Goal: Register for event/course

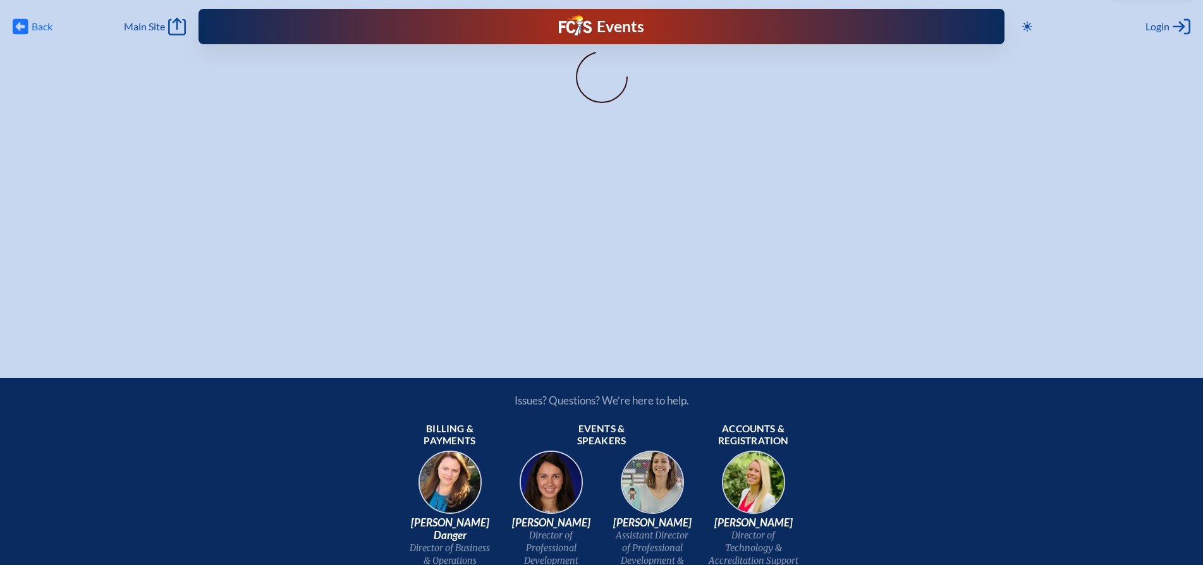
click at [23, 26] on icon "Back" at bounding box center [21, 27] width 16 height 18
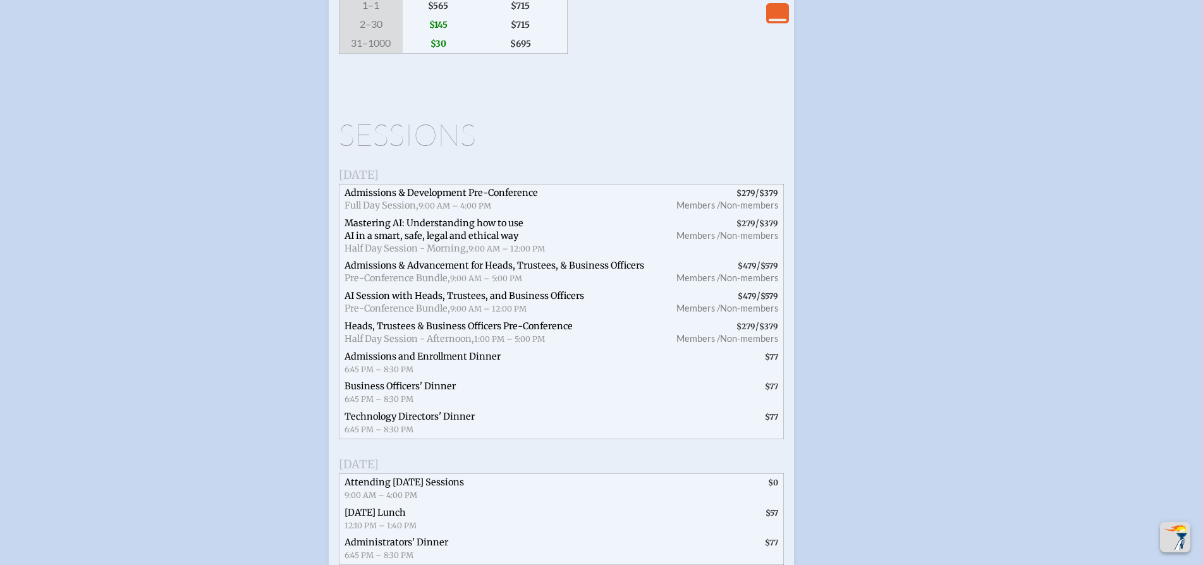
scroll to position [2228, 0]
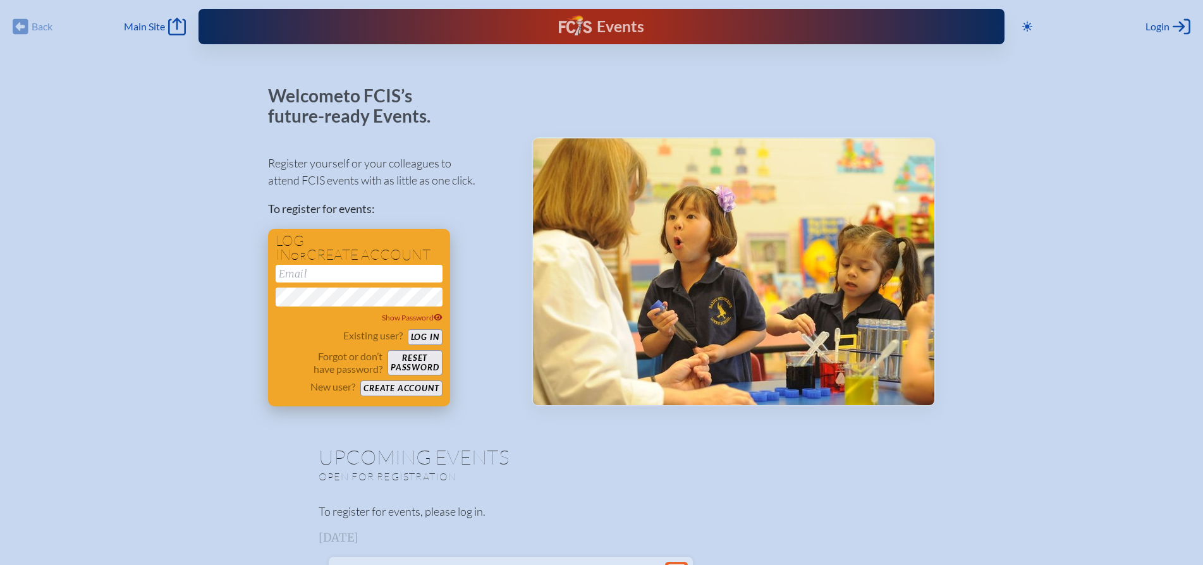
type input "[EMAIL_ADDRESS][DOMAIN_NAME]"
click at [432, 338] on button "Log in" at bounding box center [425, 337] width 35 height 16
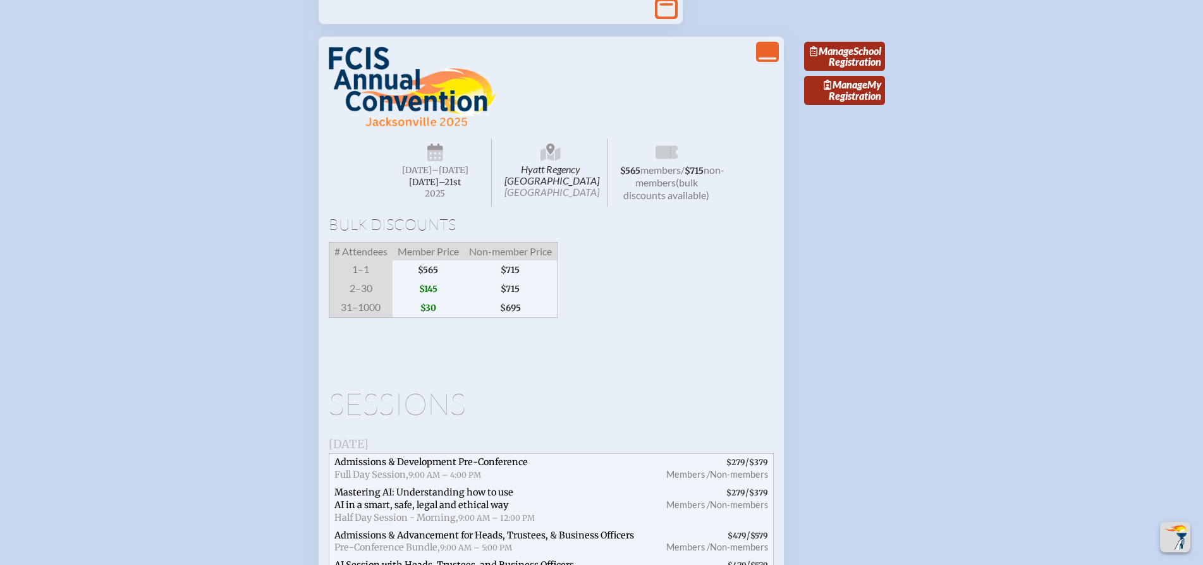
scroll to position [1888, 0]
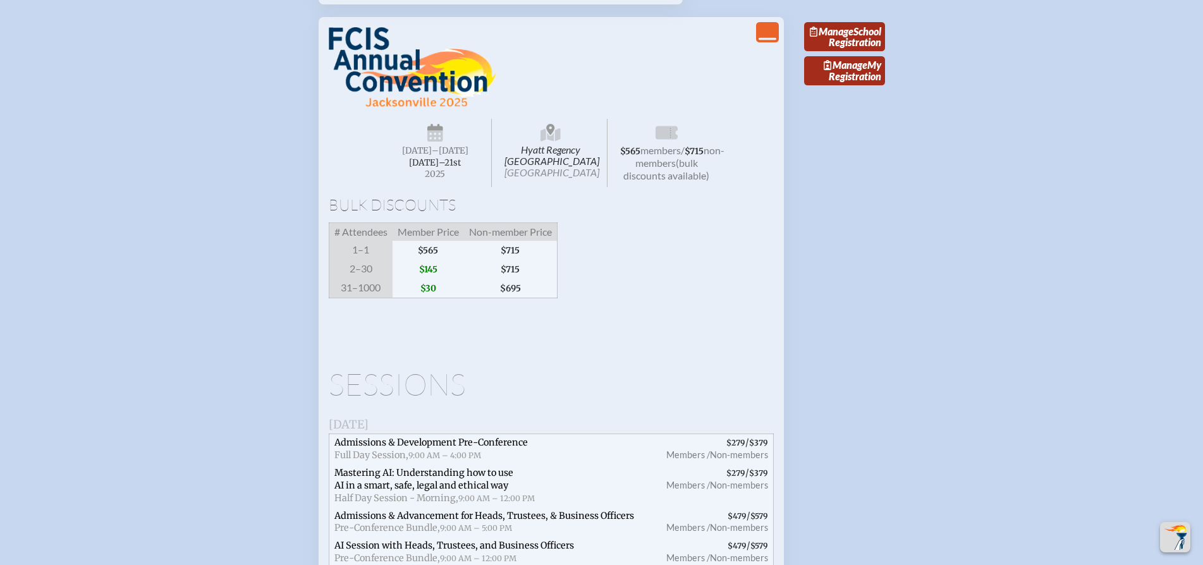
click at [819, 37] on icon at bounding box center [814, 32] width 9 height 10
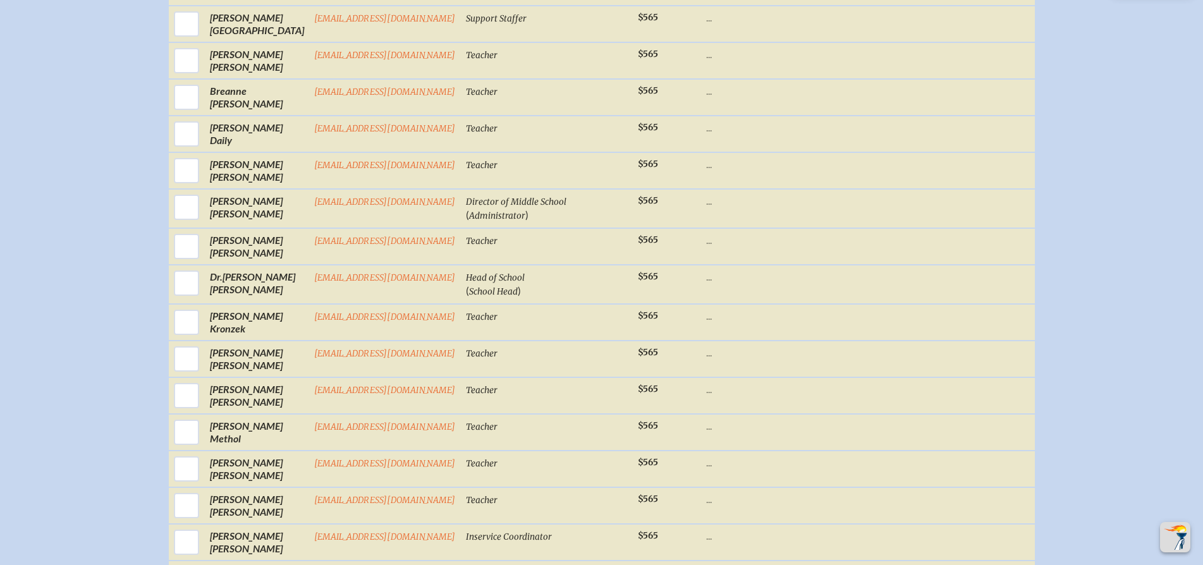
scroll to position [774, 0]
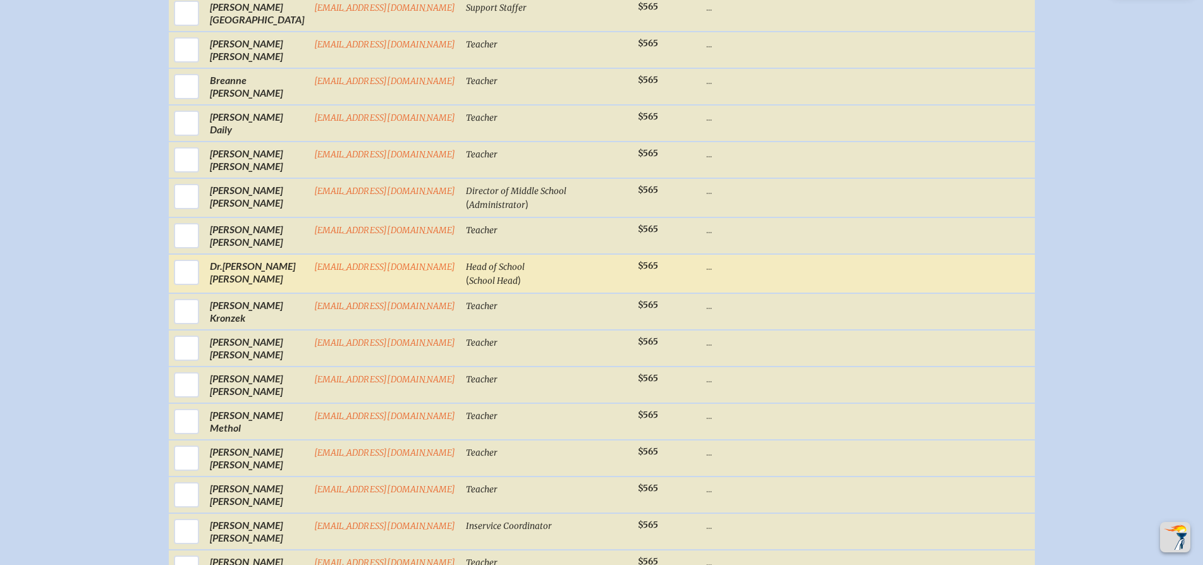
click at [193, 287] on input "checkbox" at bounding box center [187, 273] width 32 height 32
checkbox input "true"
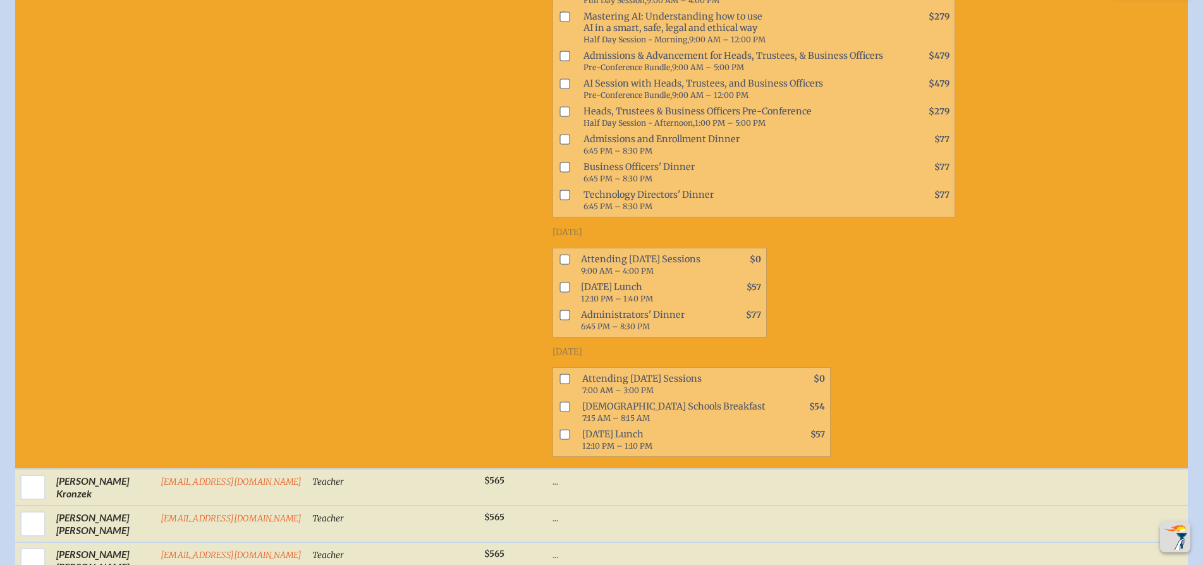
scroll to position [1118, 0]
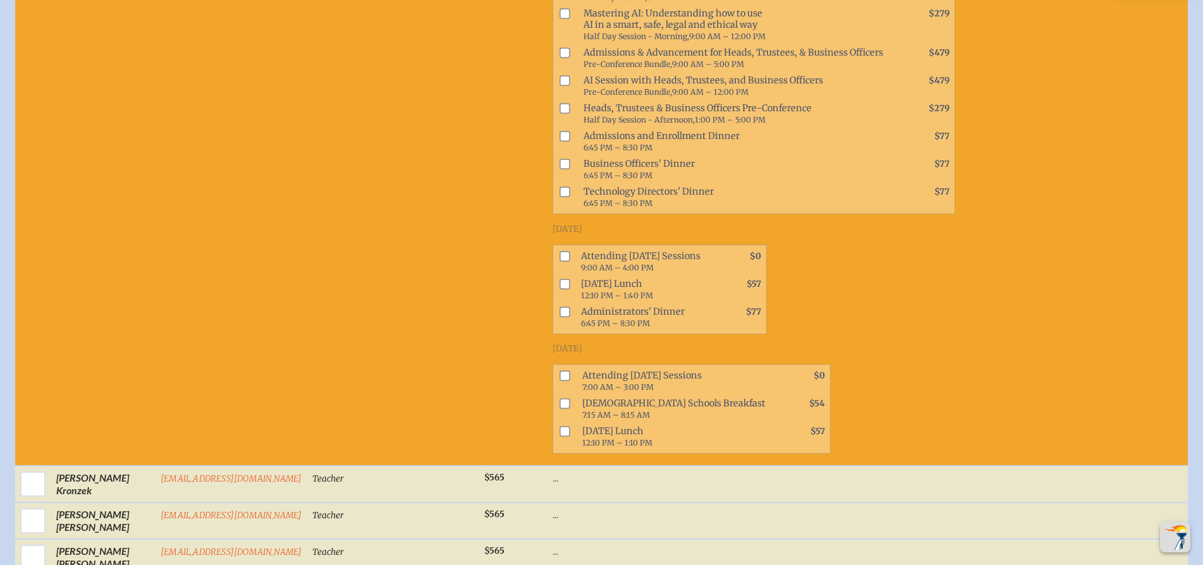
click at [559, 261] on input "checkbox" at bounding box center [564, 256] width 10 height 10
checkbox input "true"
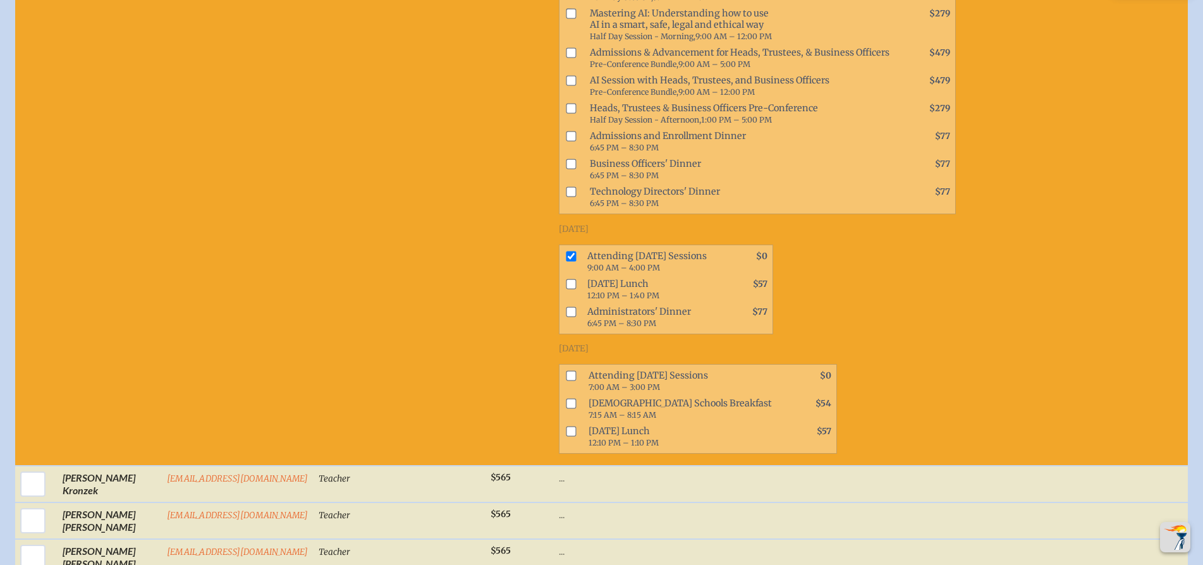
click at [566, 381] on input "checkbox" at bounding box center [571, 375] width 10 height 10
checkbox input "true"
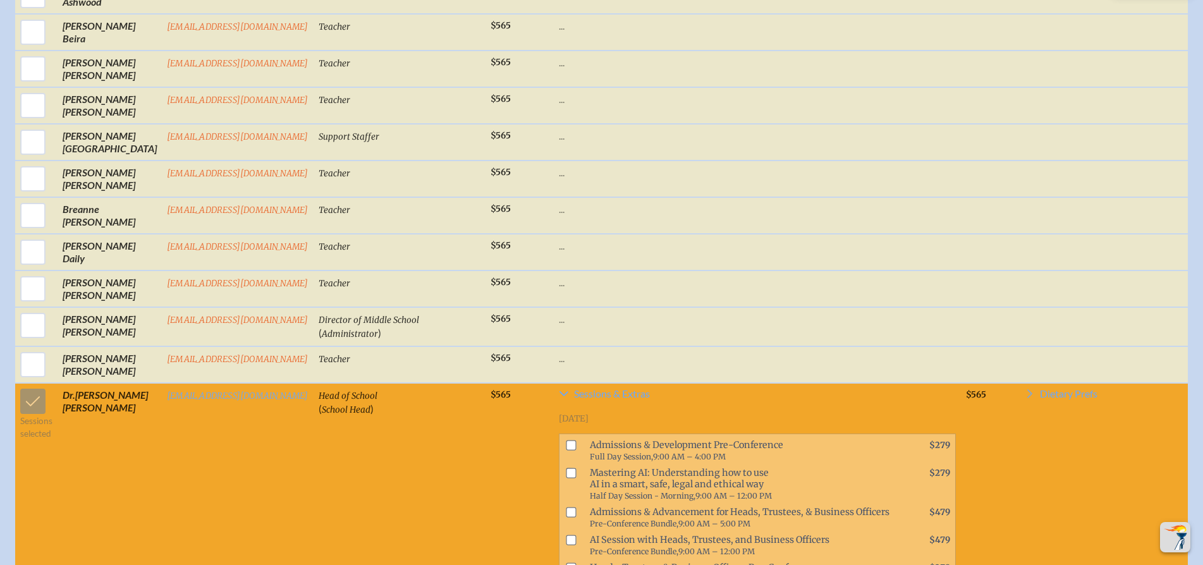
scroll to position [665, 0]
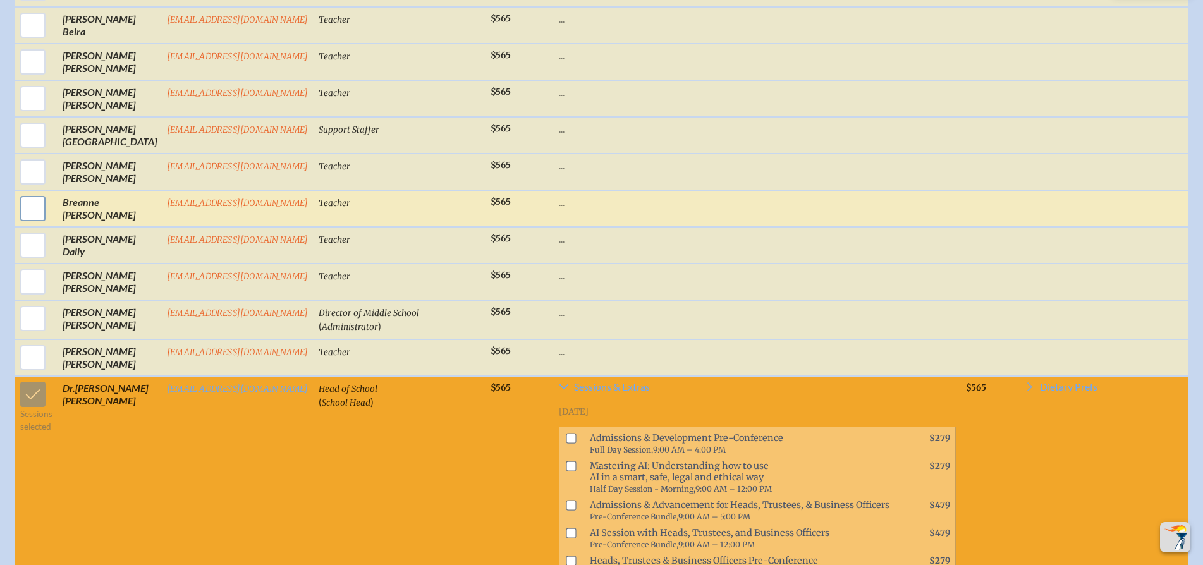
click at [32, 224] on input "checkbox" at bounding box center [33, 209] width 32 height 32
checkbox input "true"
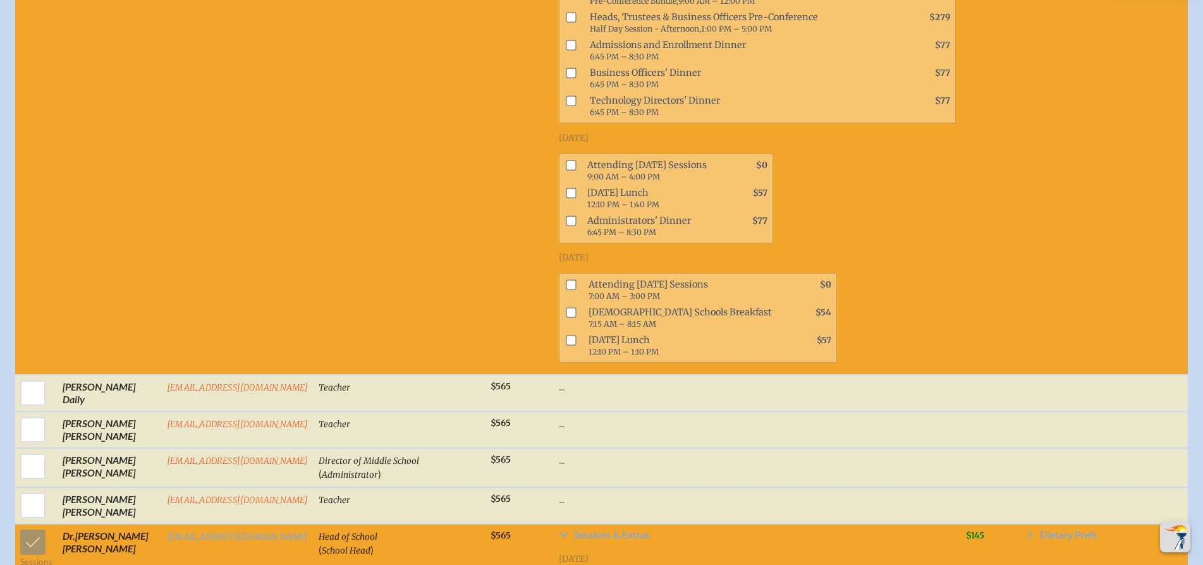
scroll to position [1058, 0]
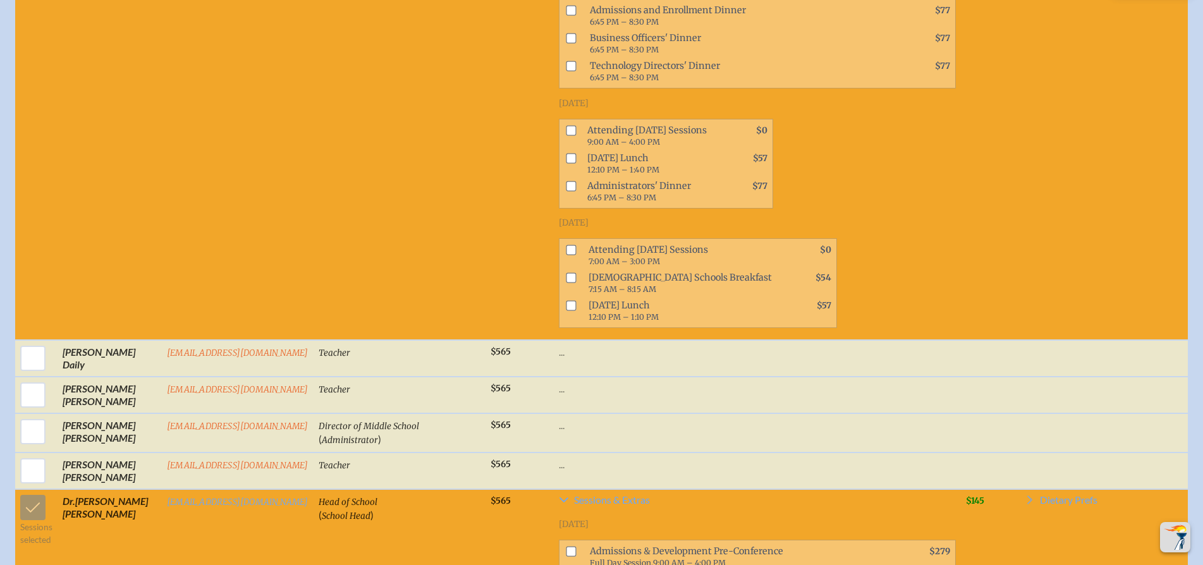
click at [566, 135] on input "checkbox" at bounding box center [571, 130] width 10 height 10
checkbox input "true"
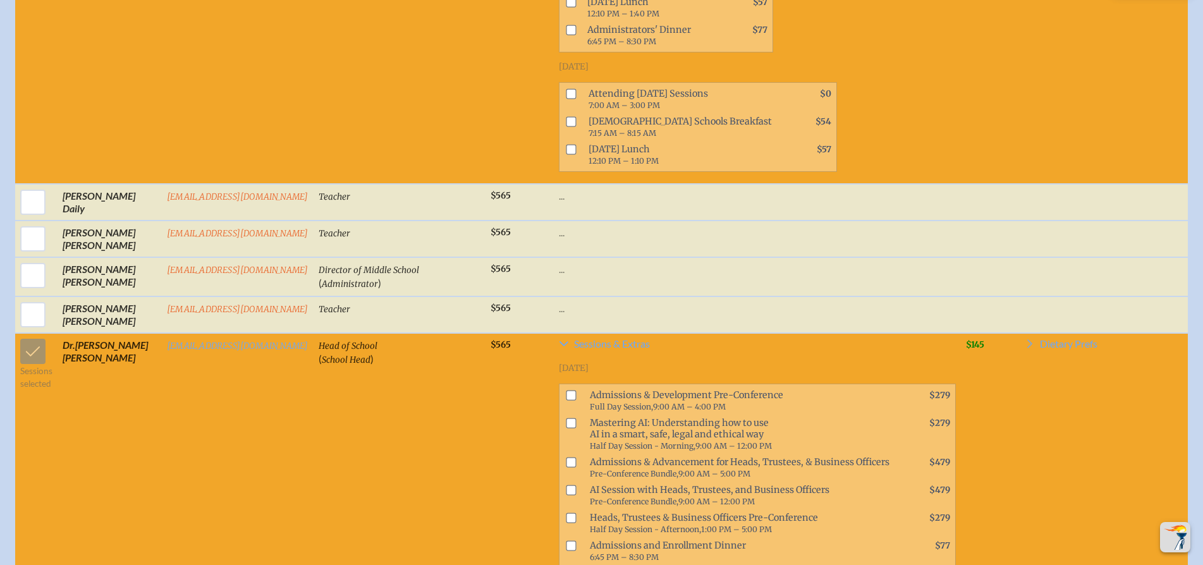
scroll to position [1218, 0]
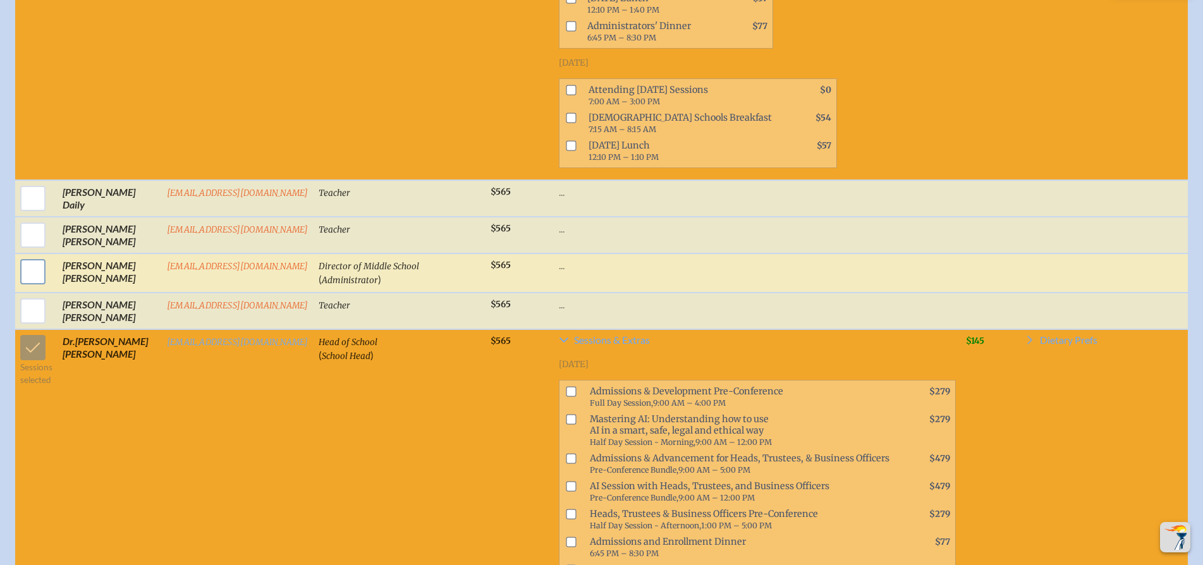
click at [18, 280] on input "checkbox" at bounding box center [33, 272] width 32 height 32
checkbox input "true"
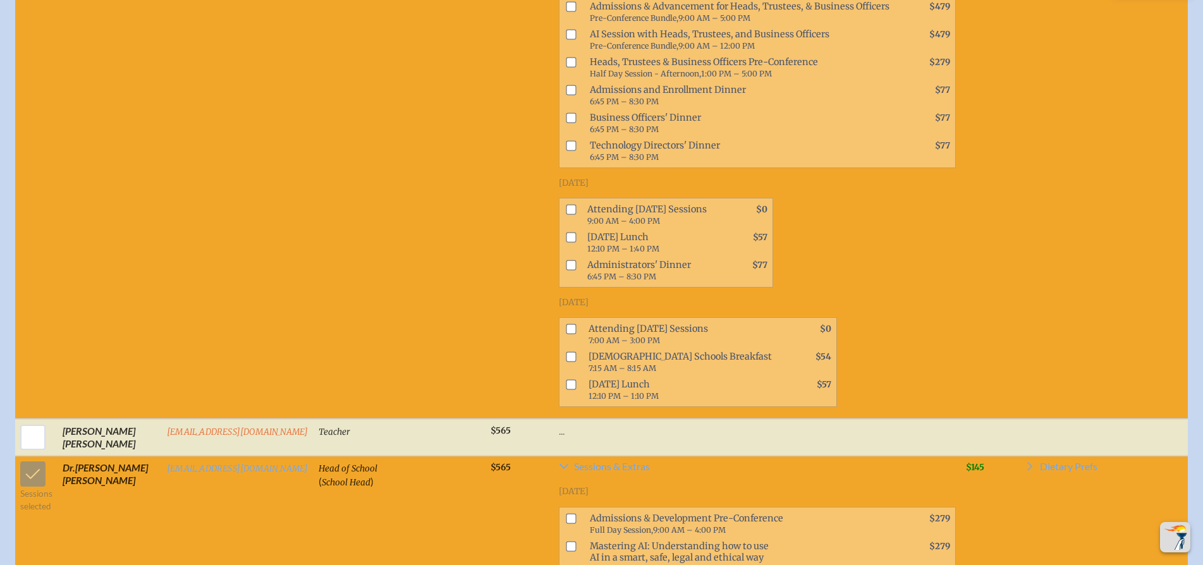
scroll to position [1616, 0]
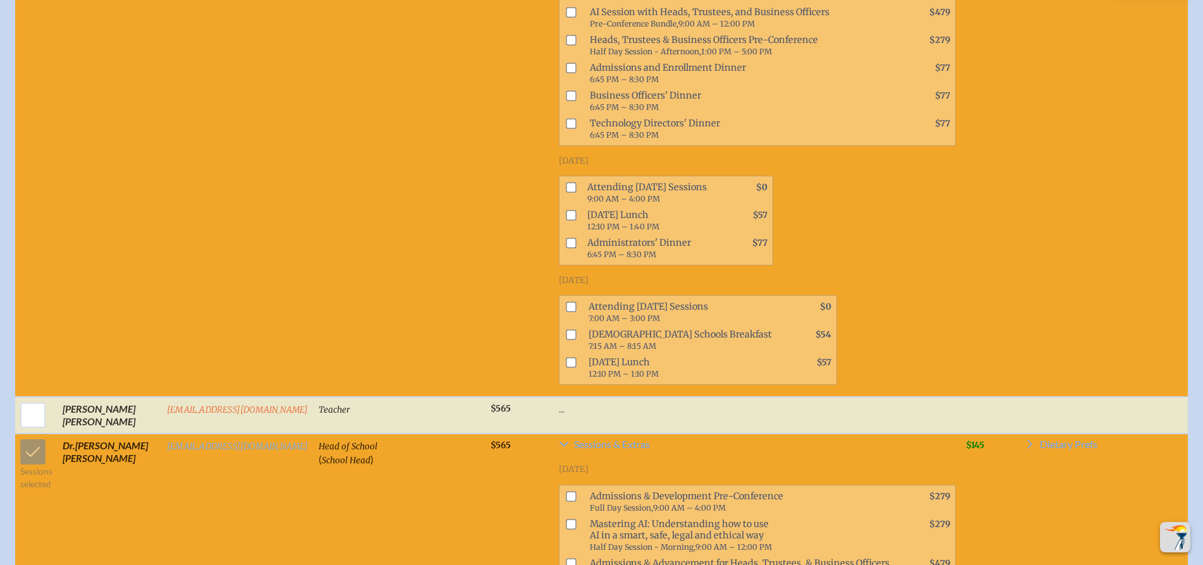
click at [566, 193] on input "checkbox" at bounding box center [571, 188] width 10 height 10
checkbox input "true"
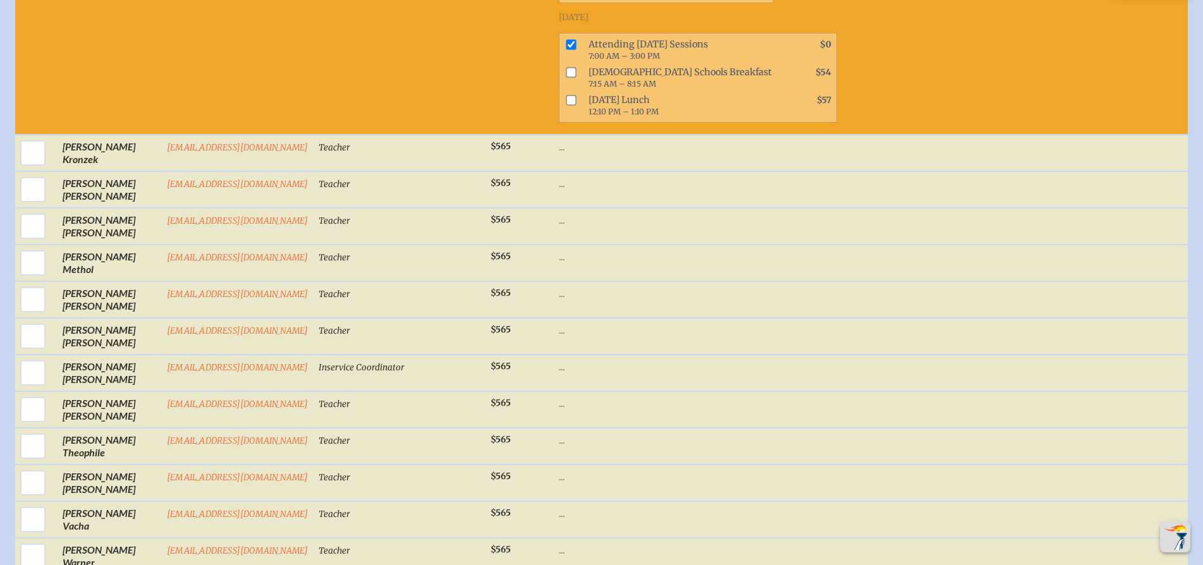
scroll to position [2475, 0]
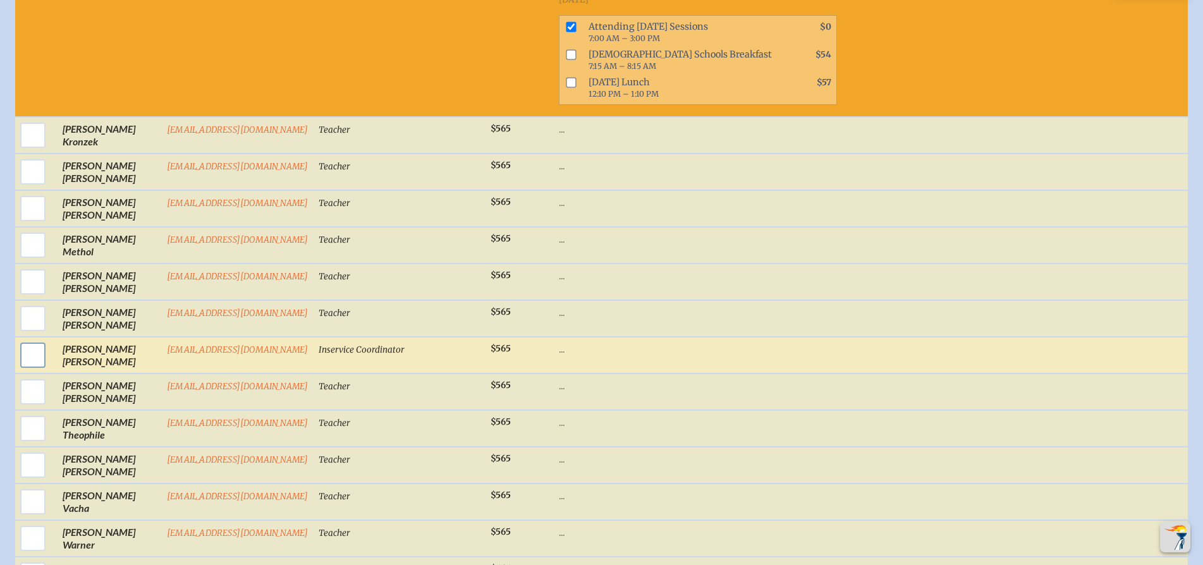
click at [28, 362] on input "checkbox" at bounding box center [33, 355] width 32 height 32
checkbox input "true"
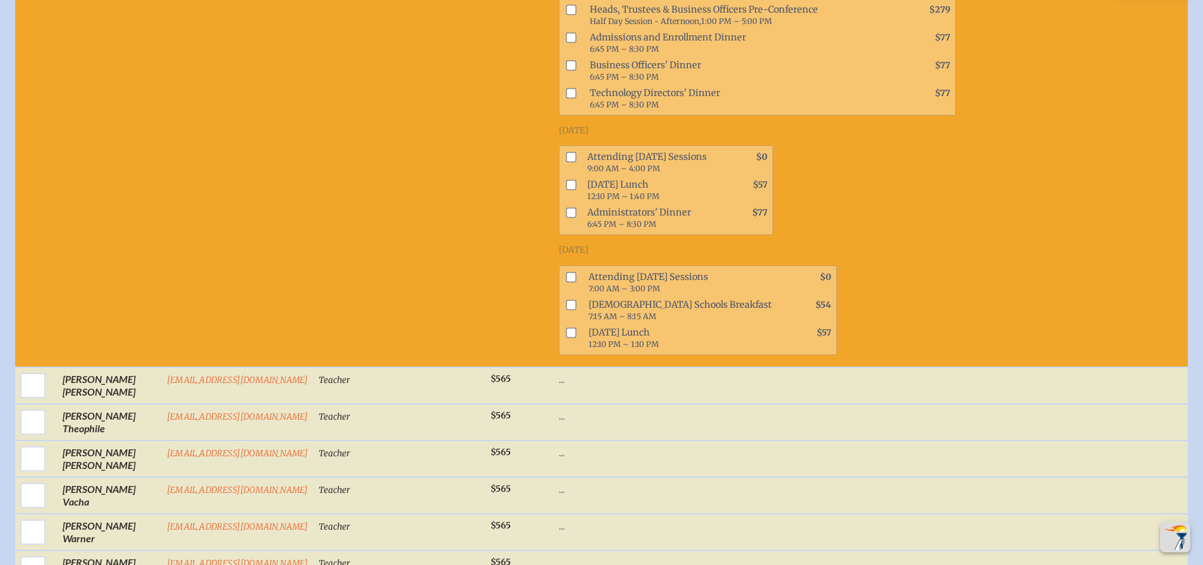
scroll to position [3017, 0]
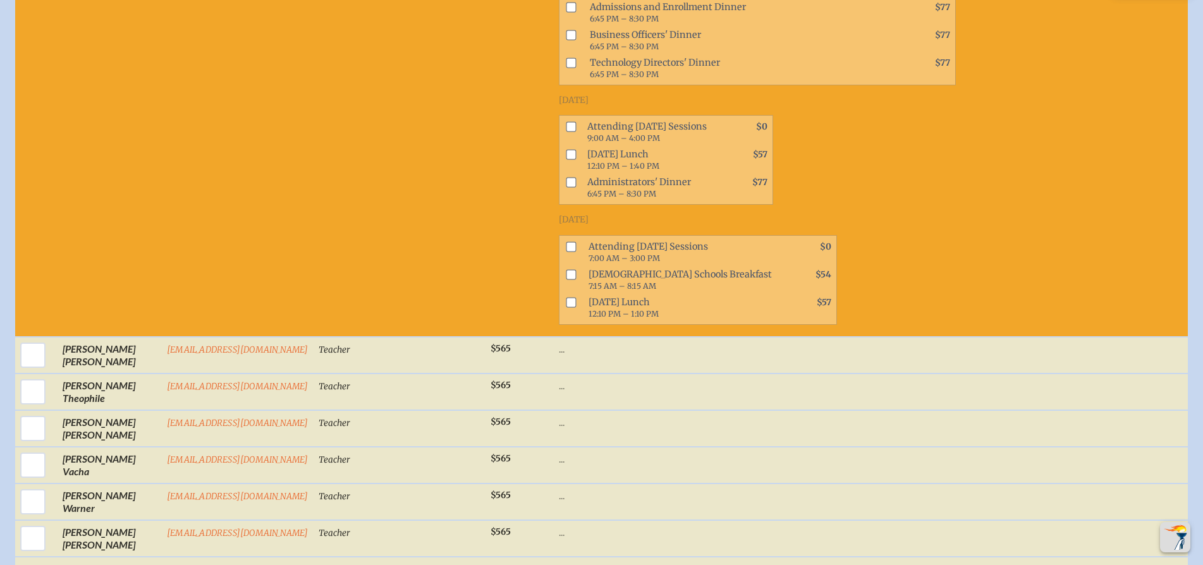
click at [566, 132] on input "checkbox" at bounding box center [571, 127] width 10 height 10
checkbox input "true"
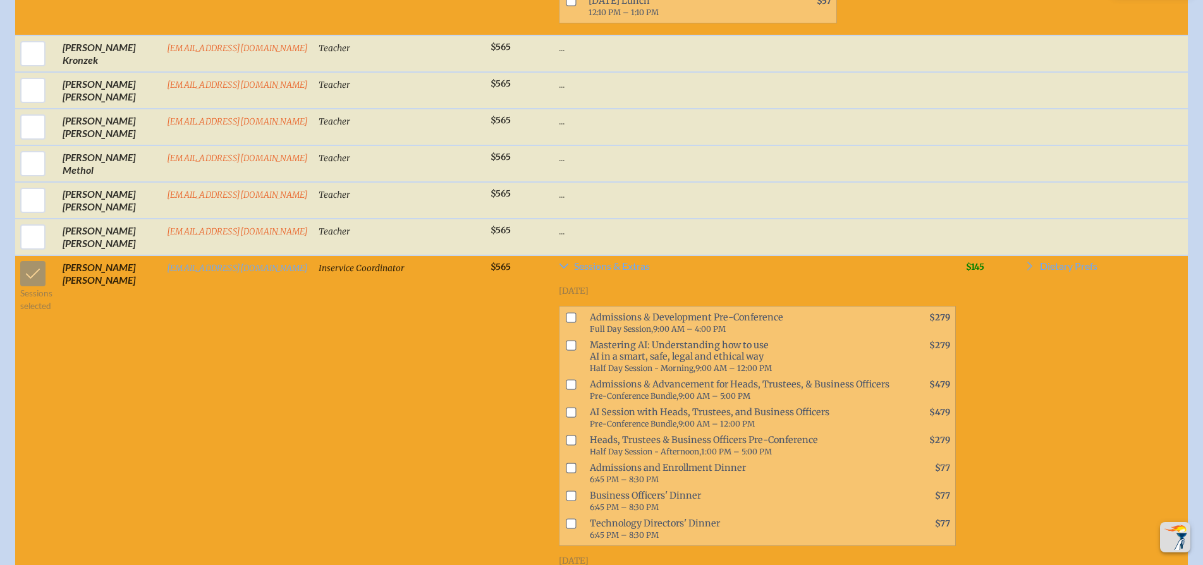
scroll to position [2541, 0]
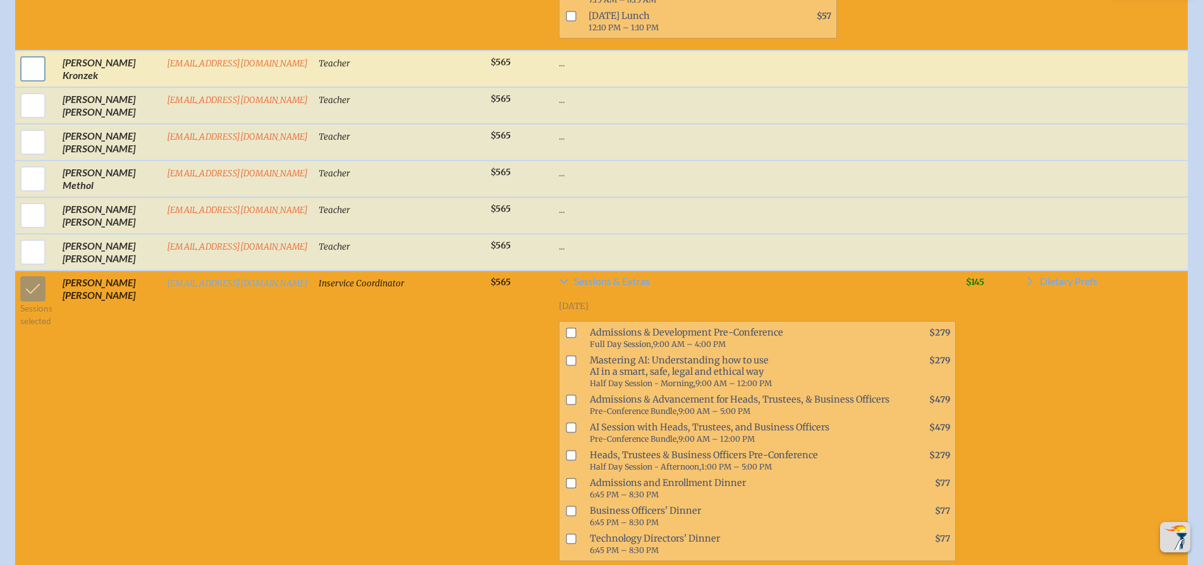
click at [31, 79] on input "checkbox" at bounding box center [33, 69] width 32 height 32
checkbox input "true"
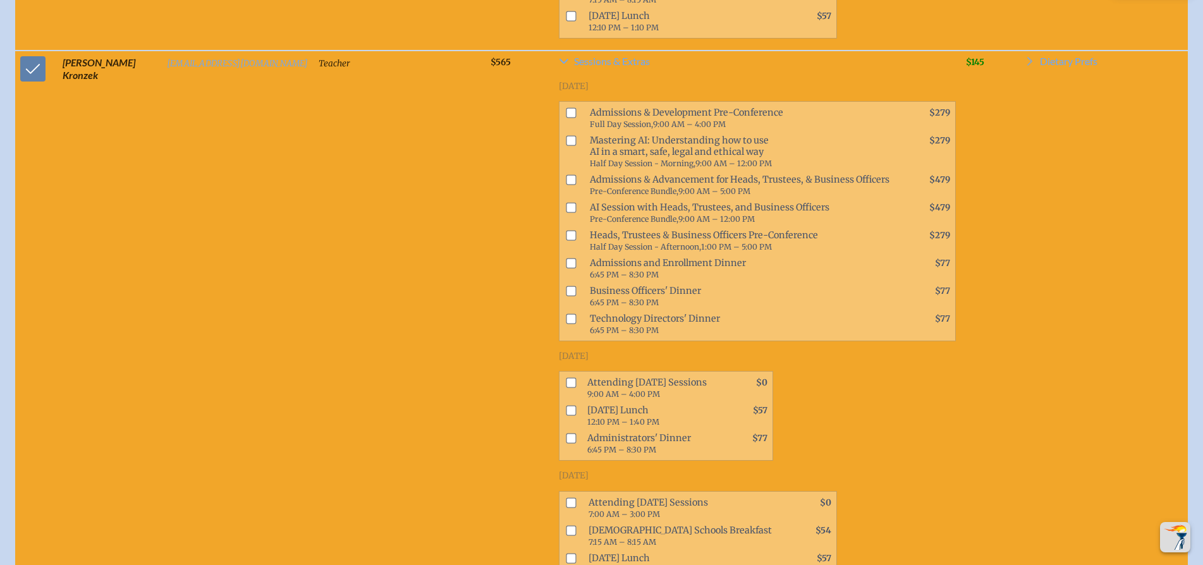
click at [566, 508] on input "checkbox" at bounding box center [571, 503] width 10 height 10
checkbox input "true"
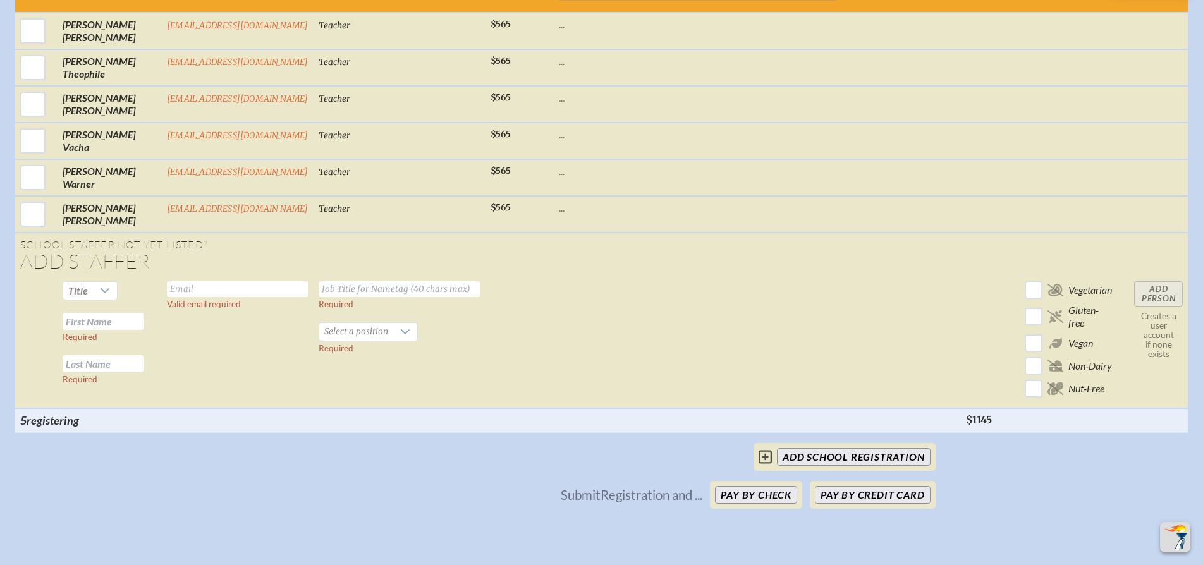
scroll to position [3954, 0]
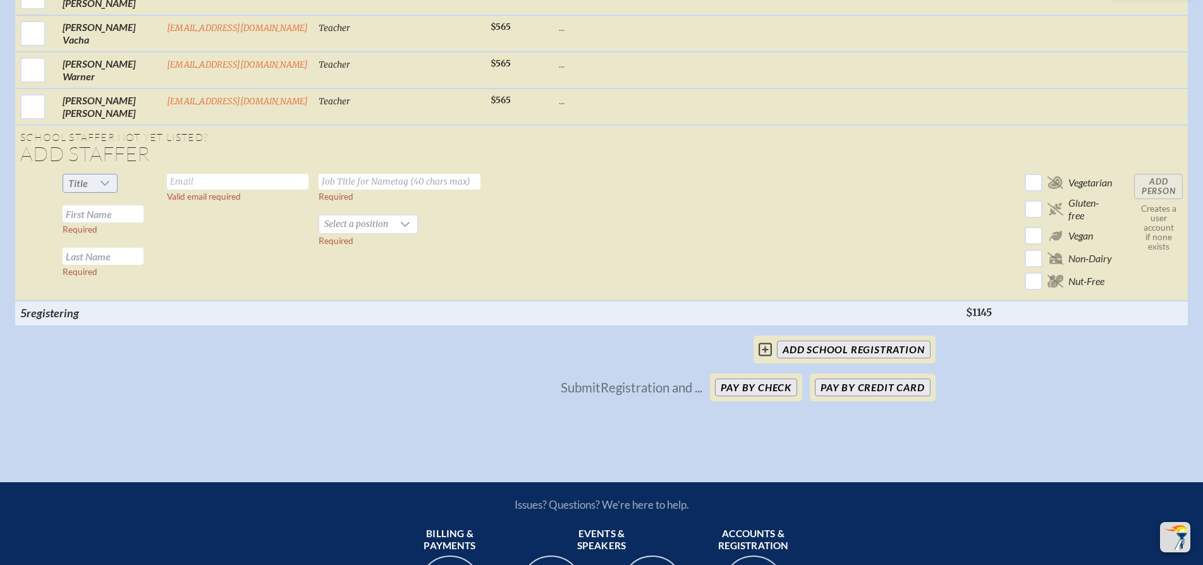
click at [100, 188] on icon at bounding box center [105, 183] width 10 height 10
click at [178, 190] on input "text" at bounding box center [238, 182] width 142 height 16
type input "T"
type input "[EMAIL_ADDRESS][DOMAIN_NAME]"
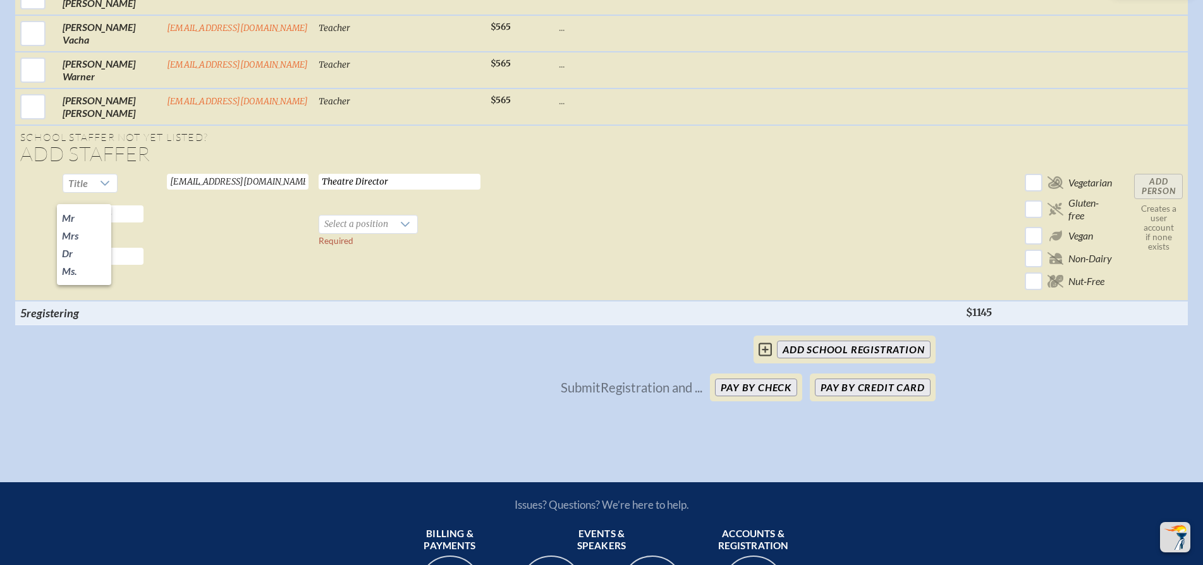
type input "Theatre Director"
click at [371, 233] on span "Select a position" at bounding box center [356, 225] width 74 height 18
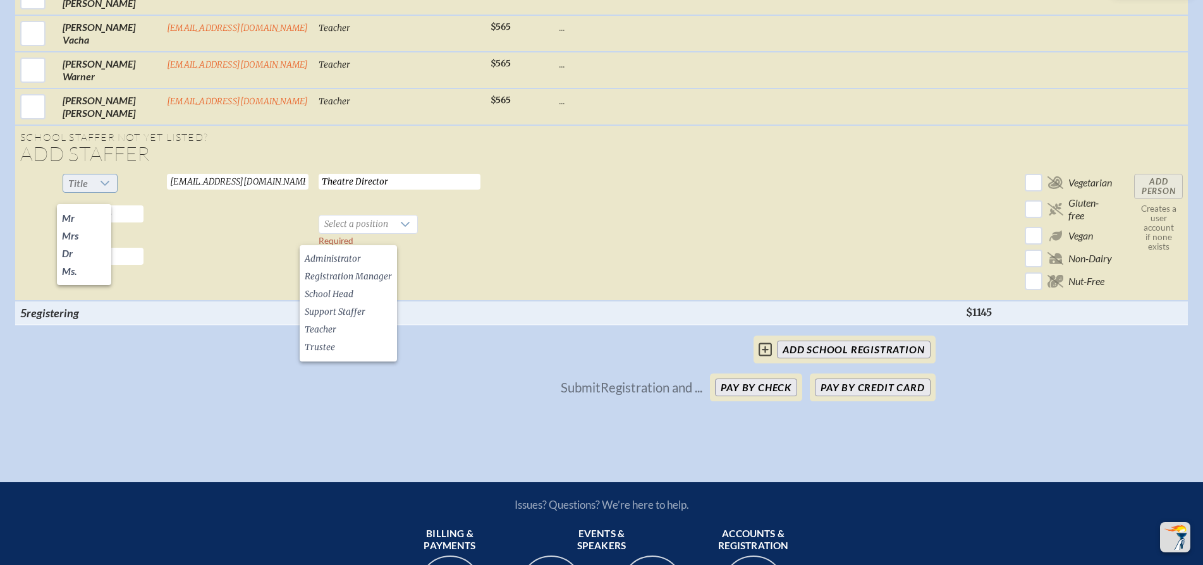
click at [100, 188] on icon at bounding box center [105, 183] width 10 height 10
click at [114, 223] on input "text" at bounding box center [103, 213] width 81 height 17
type input "[PERSON_NAME]"
click at [329, 331] on span "Teacher" at bounding box center [321, 330] width 32 height 13
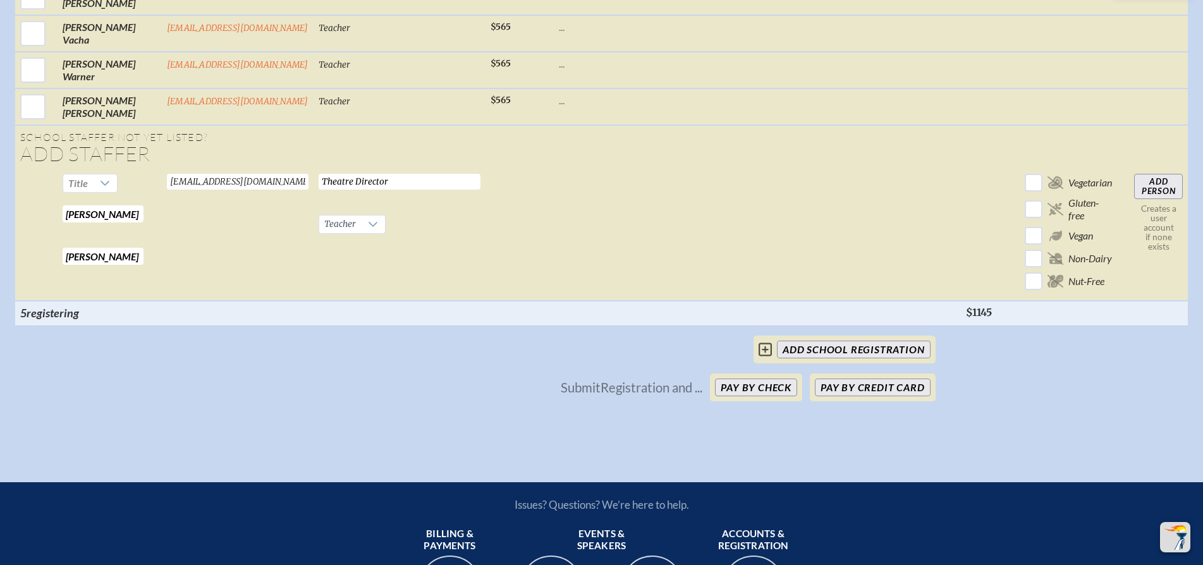
click at [1167, 198] on input "Add Person" at bounding box center [1158, 186] width 49 height 25
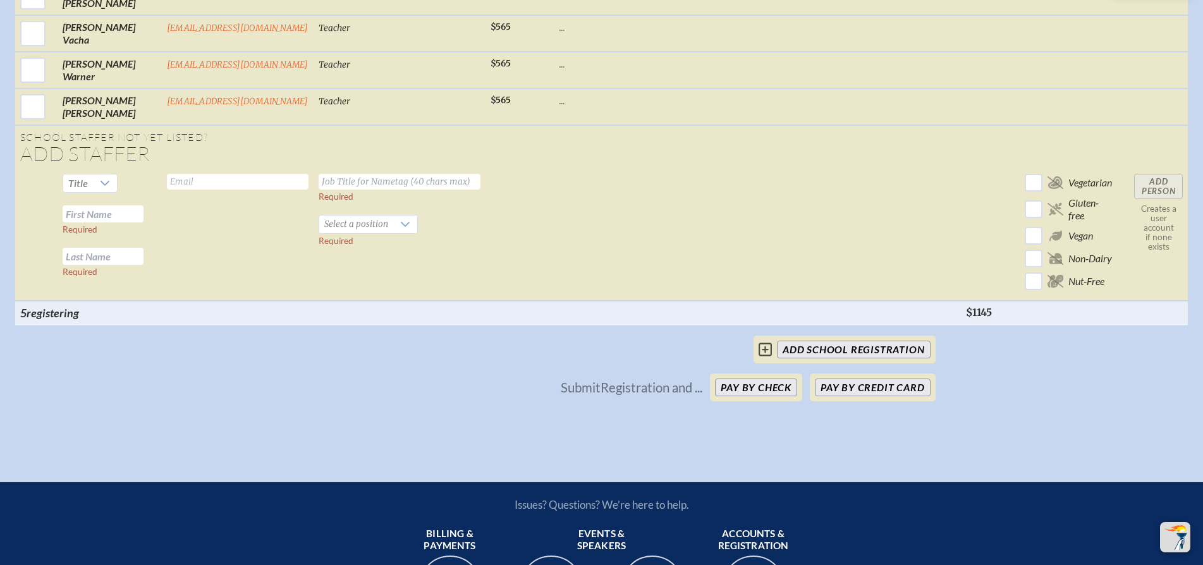
checkbox input "false"
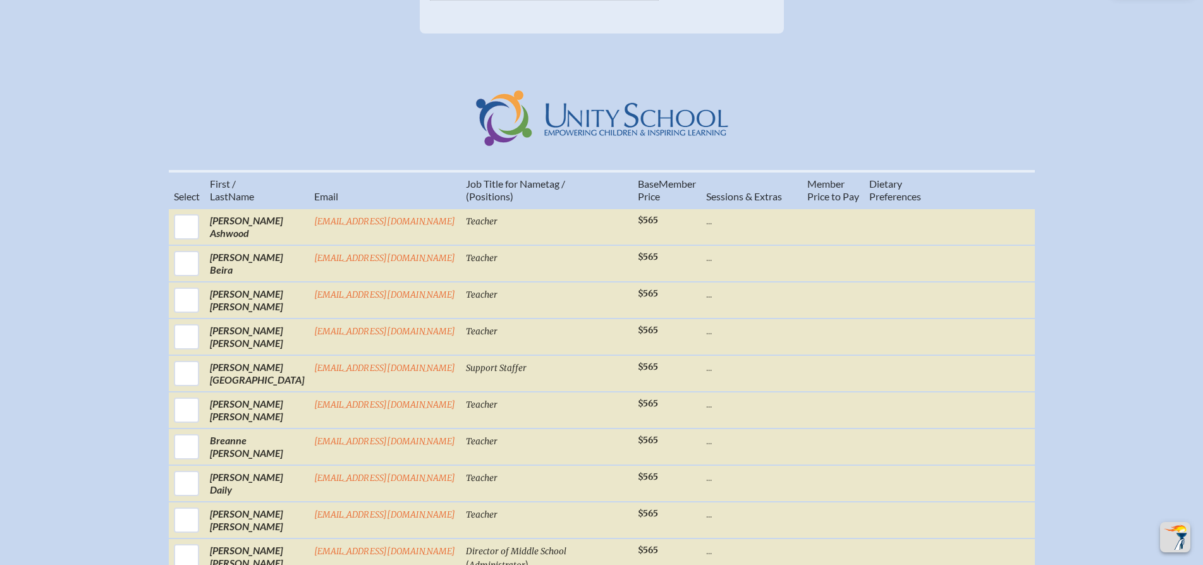
scroll to position [414, 11]
drag, startPoint x: 1199, startPoint y: 171, endPoint x: 1201, endPoint y: 111, distance: 60.1
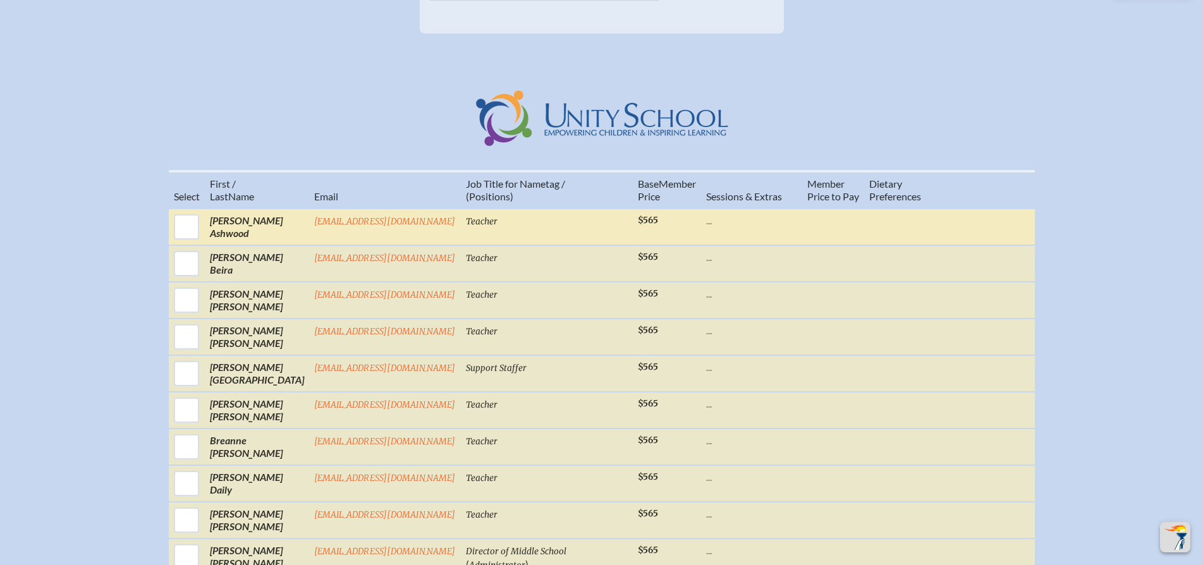
click at [964, 234] on td at bounding box center [969, 227] width 10 height 37
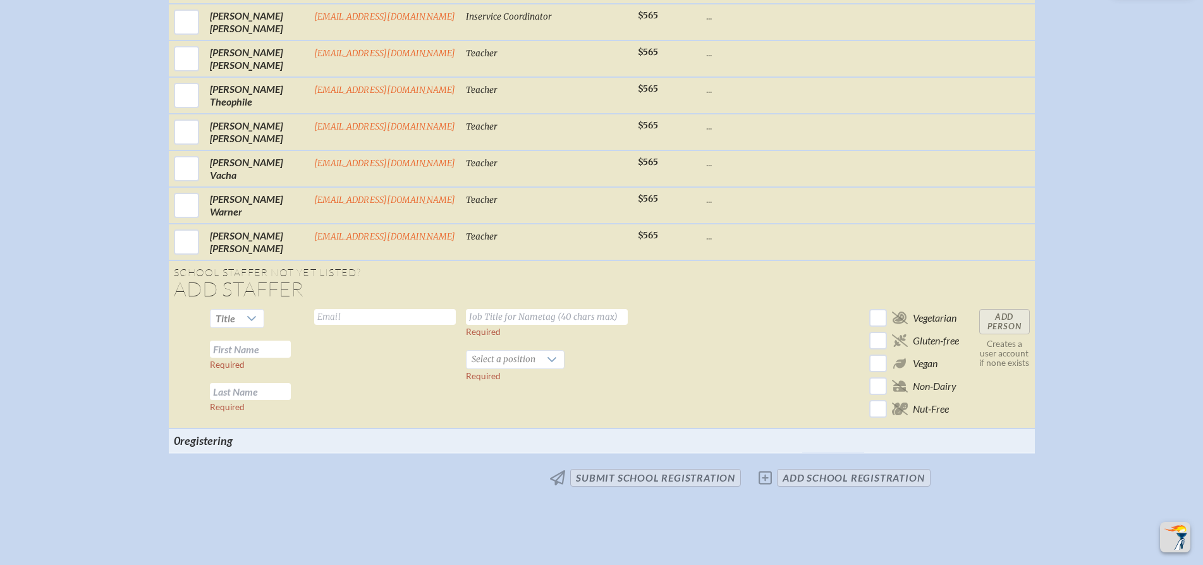
scroll to position [1321, 11]
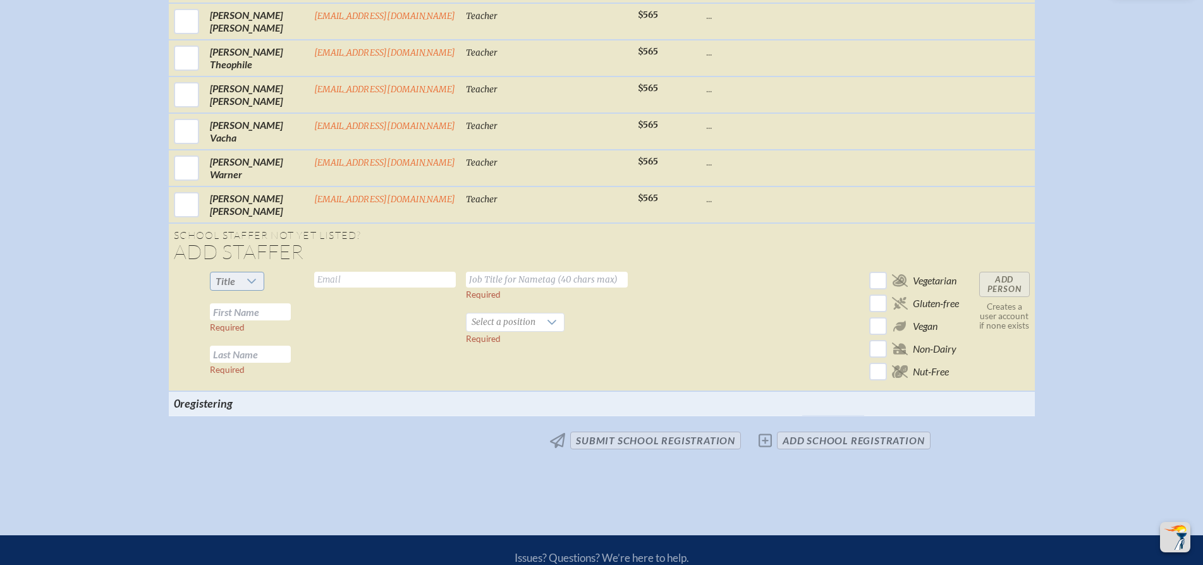
click at [250, 286] on icon at bounding box center [252, 281] width 10 height 10
click at [224, 371] on span "Ms." at bounding box center [226, 369] width 15 height 13
click at [329, 288] on input "text" at bounding box center [385, 280] width 142 height 16
type input "Tweidenfeller@unityschool.com"
type input "Theatre Director"
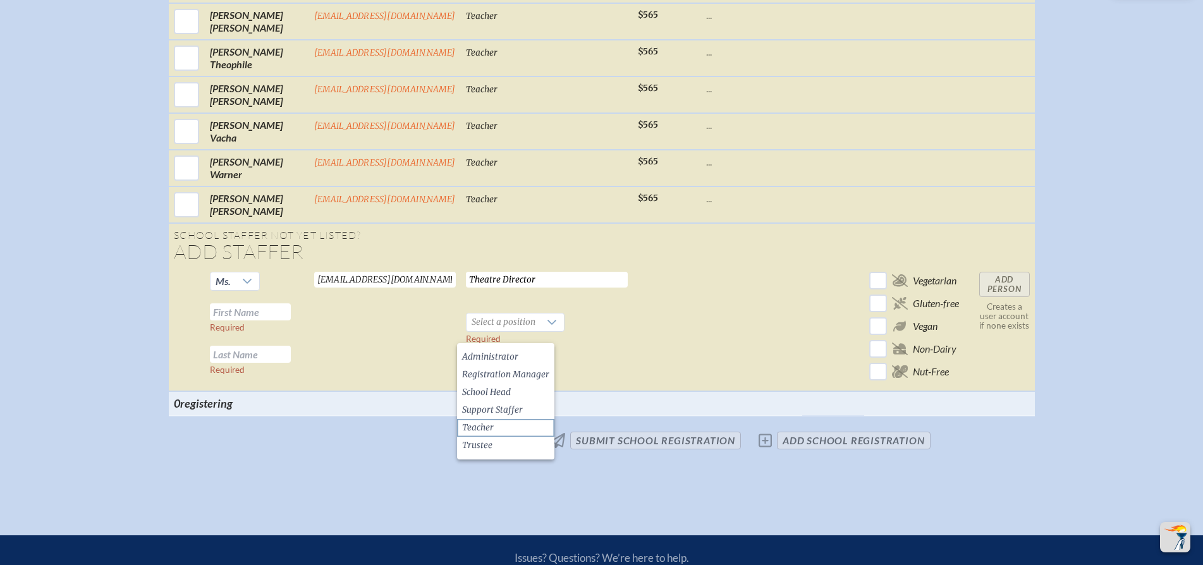
click at [499, 426] on li "Teacher" at bounding box center [505, 428] width 97 height 18
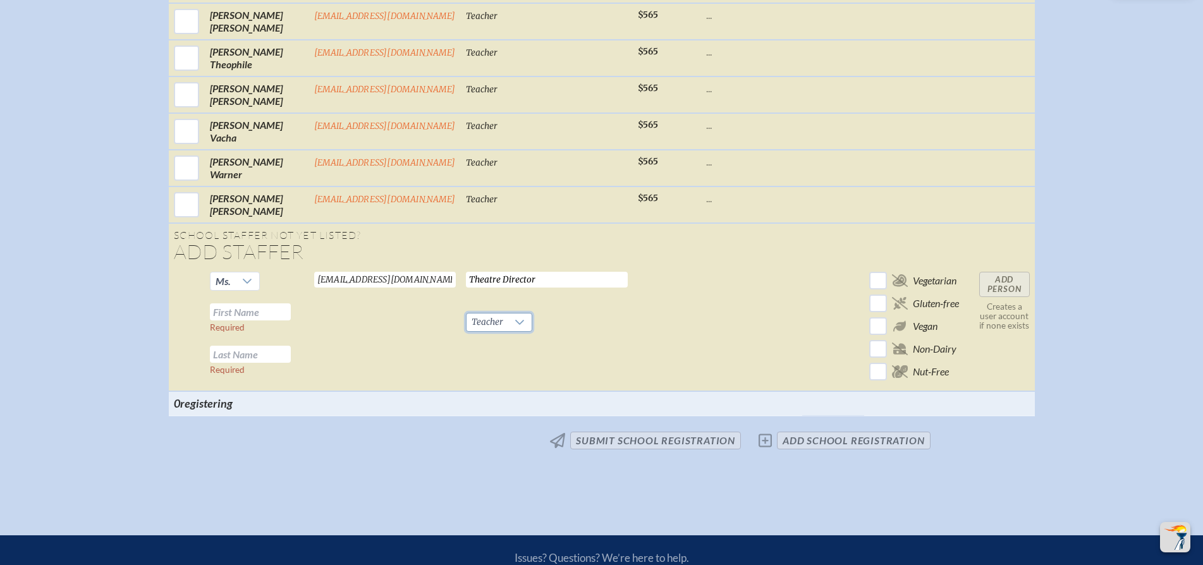
click at [257, 321] on input "text" at bounding box center [250, 311] width 81 height 17
type input "[PERSON_NAME]"
click at [999, 294] on input "Add Person" at bounding box center [1004, 284] width 51 height 25
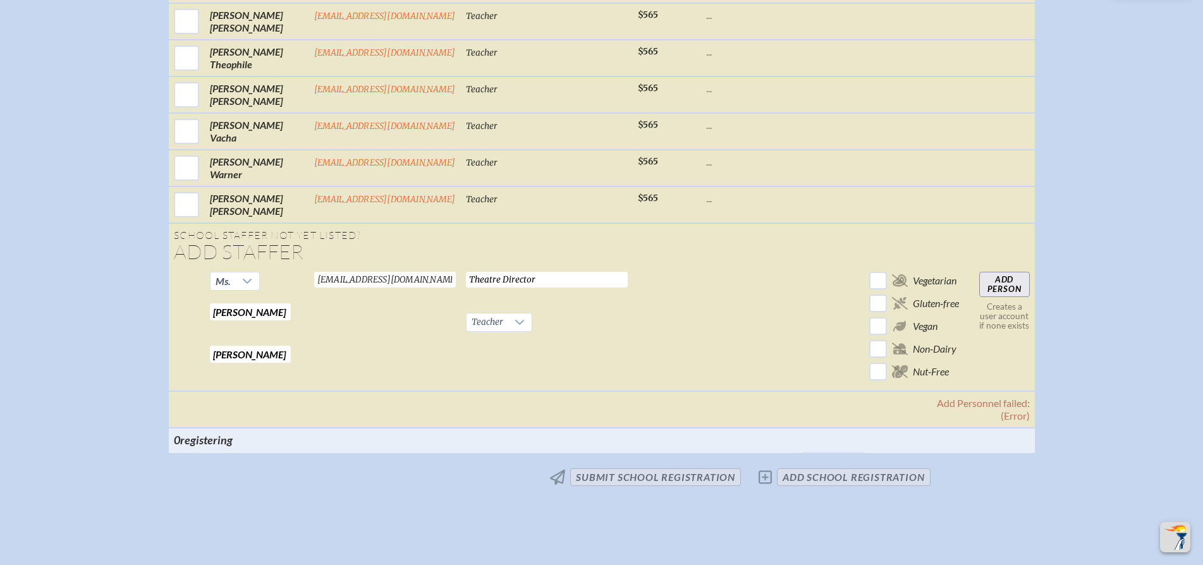
click at [758, 491] on span "No changes submit School Registration add School Registration" at bounding box center [602, 477] width 668 height 28
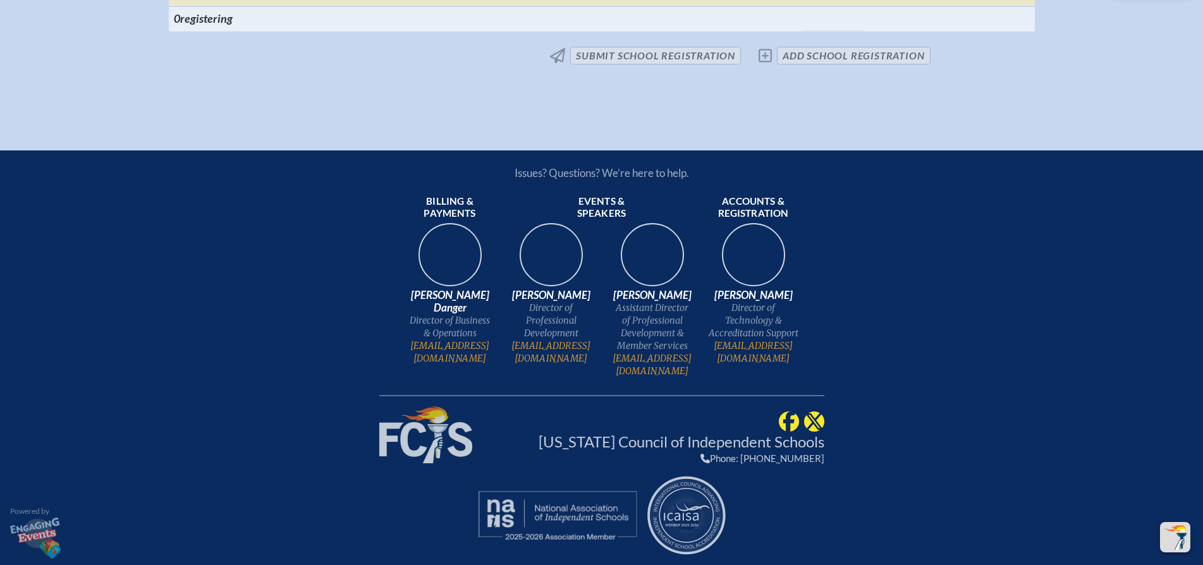
scroll to position [1213, 11]
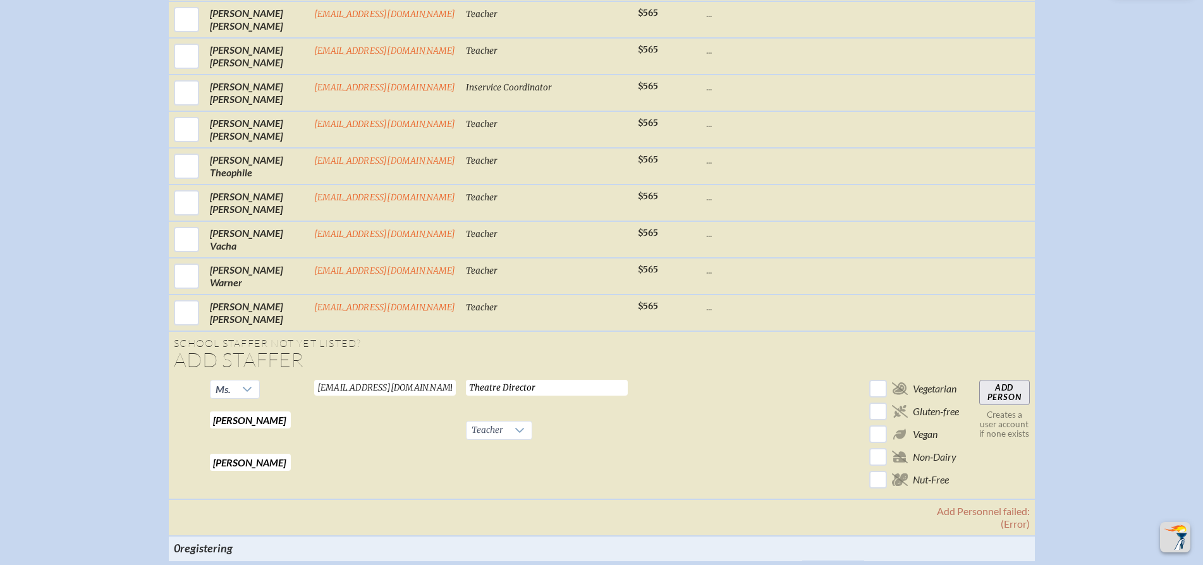
click at [992, 403] on input "Add Person" at bounding box center [1004, 392] width 51 height 25
click at [994, 405] on input "Add Person" at bounding box center [1004, 392] width 51 height 25
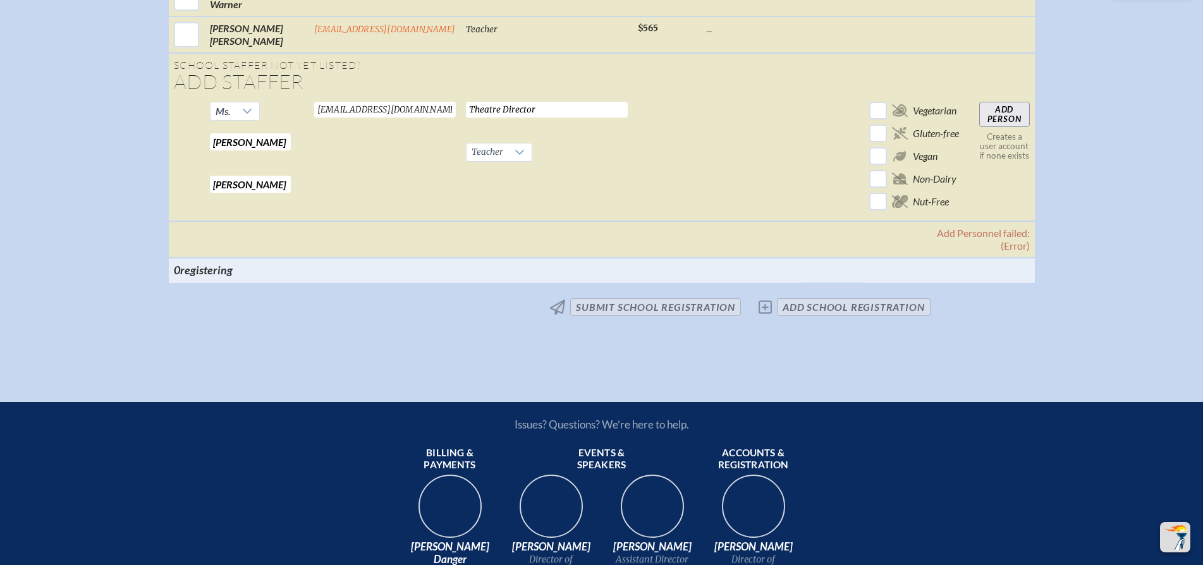
scroll to position [1443, 11]
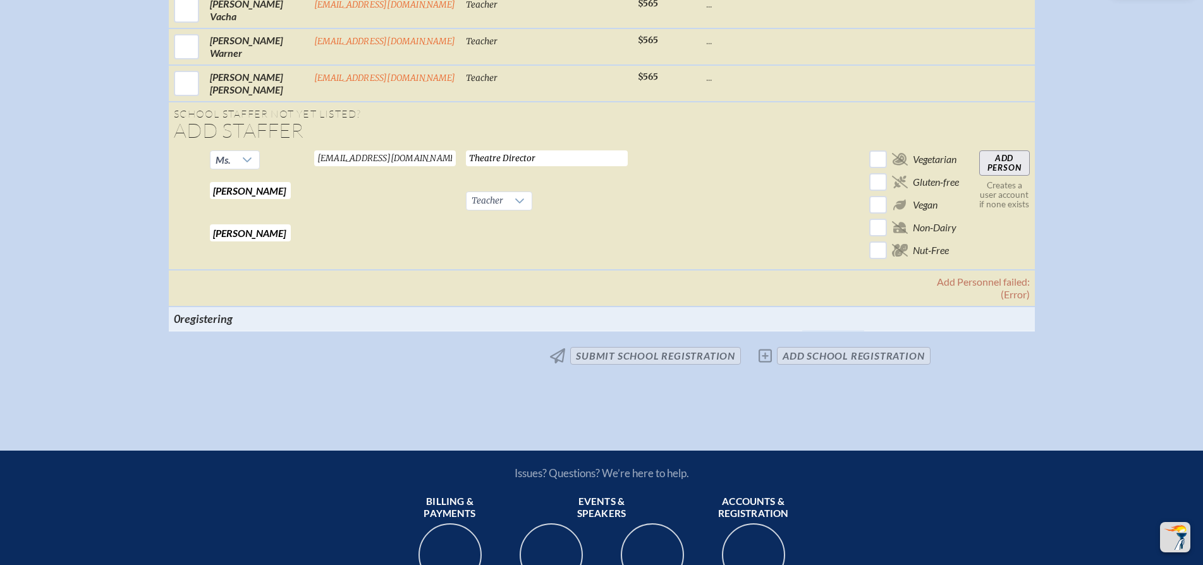
click at [802, 370] on span "No changes submit School Registration add School Registration" at bounding box center [602, 356] width 668 height 28
click at [754, 370] on span "No changes submit School Registration add School Registration" at bounding box center [602, 356] width 668 height 28
click at [417, 331] on th at bounding box center [385, 319] width 152 height 24
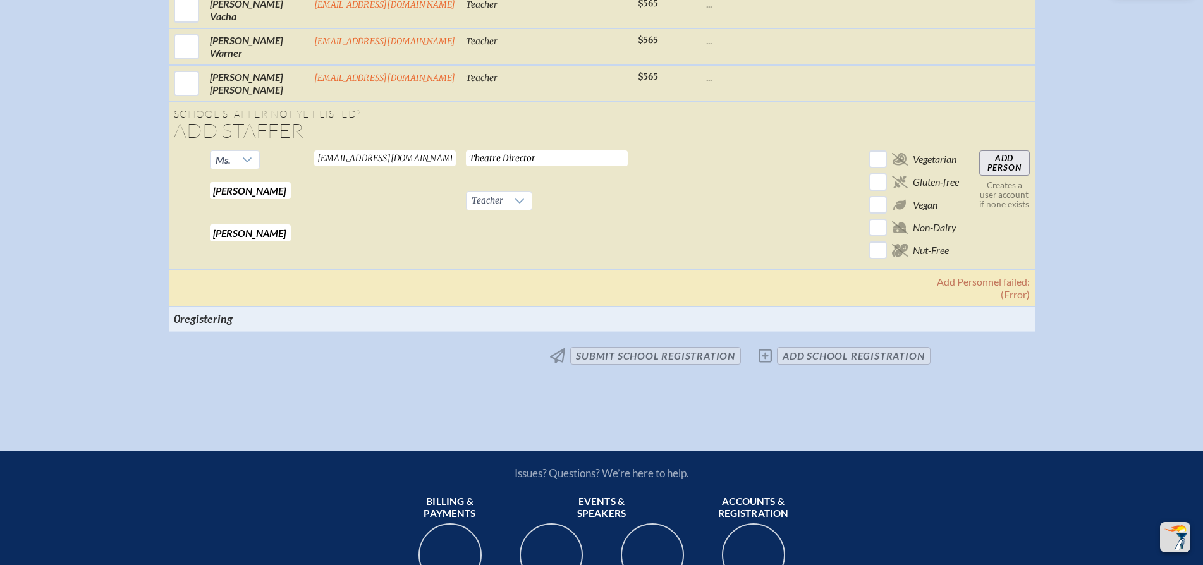
click at [960, 293] on th "Add Personnel failed: (Error)" at bounding box center [602, 288] width 866 height 37
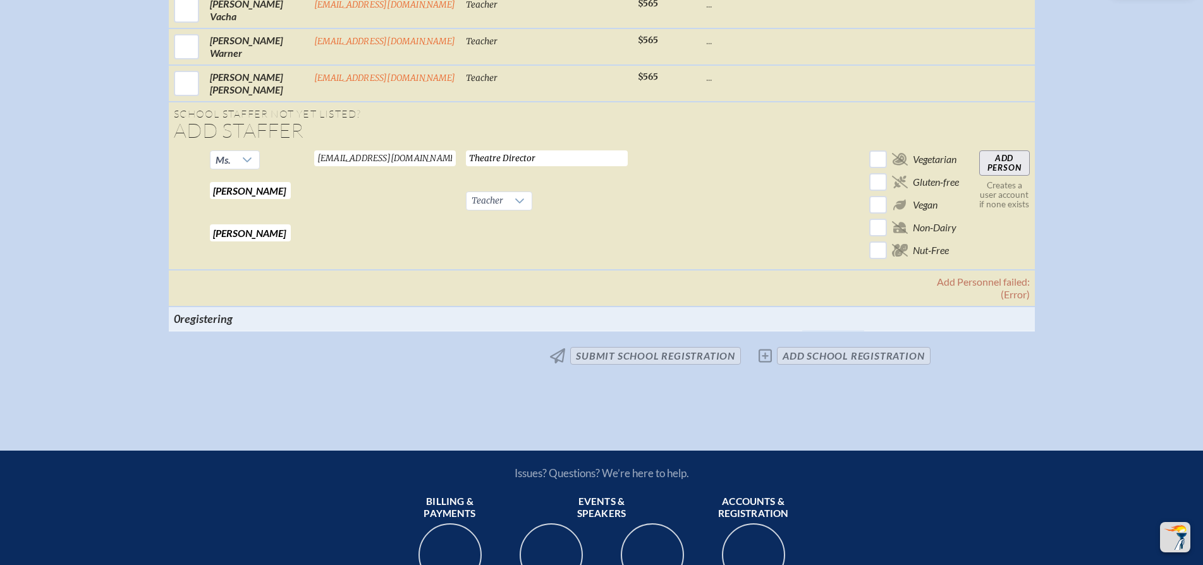
click at [1000, 170] on input "Add Person" at bounding box center [1004, 162] width 51 height 25
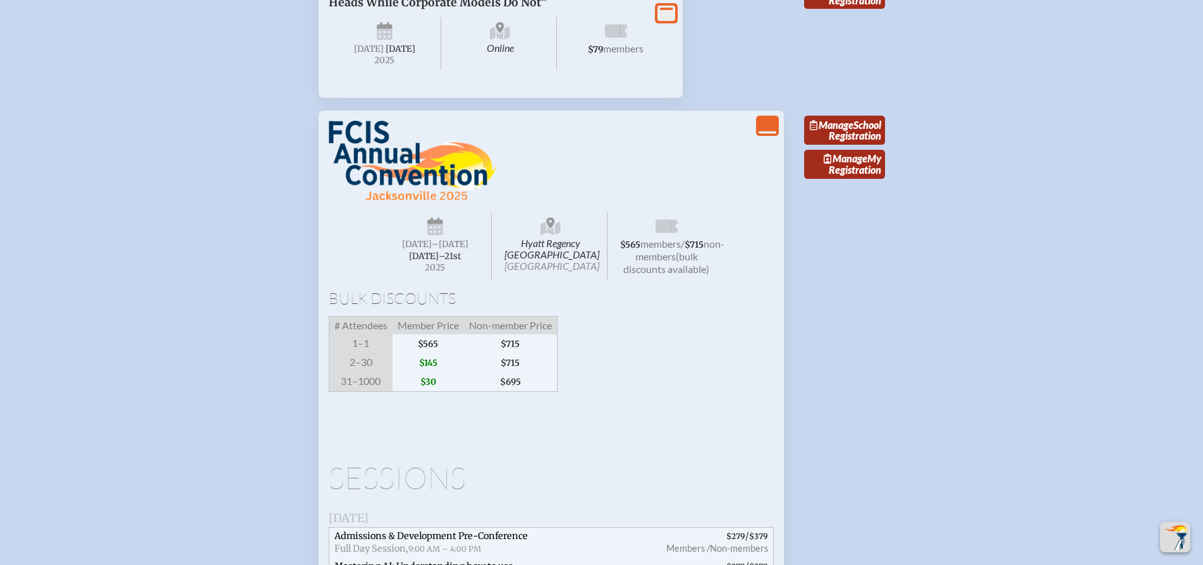
scroll to position [1888, 0]
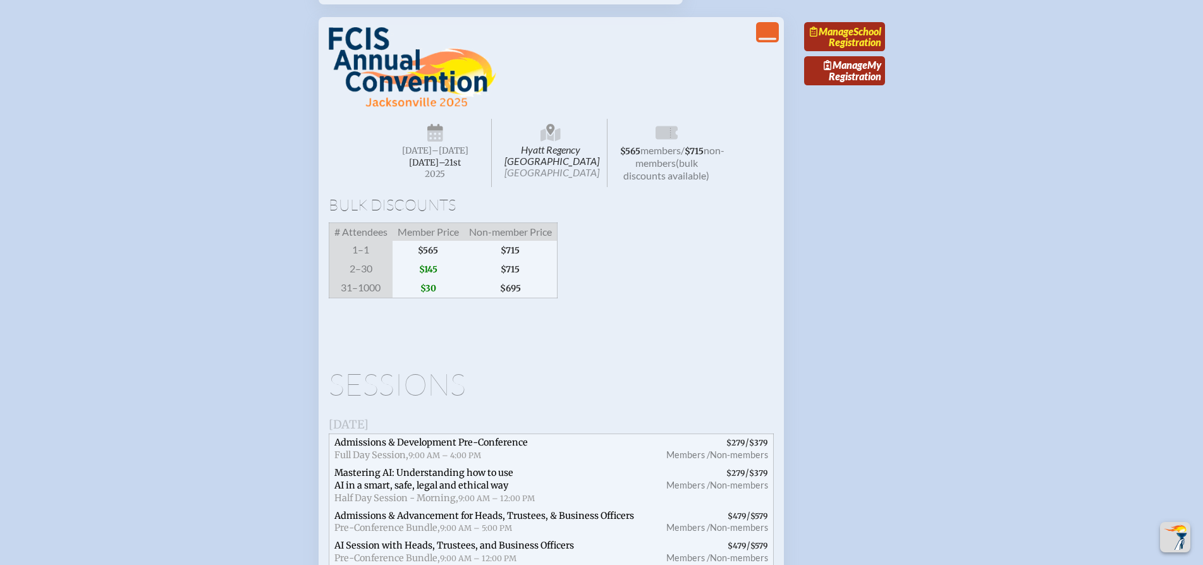
click at [852, 51] on link "Manage School Registration" at bounding box center [844, 36] width 81 height 29
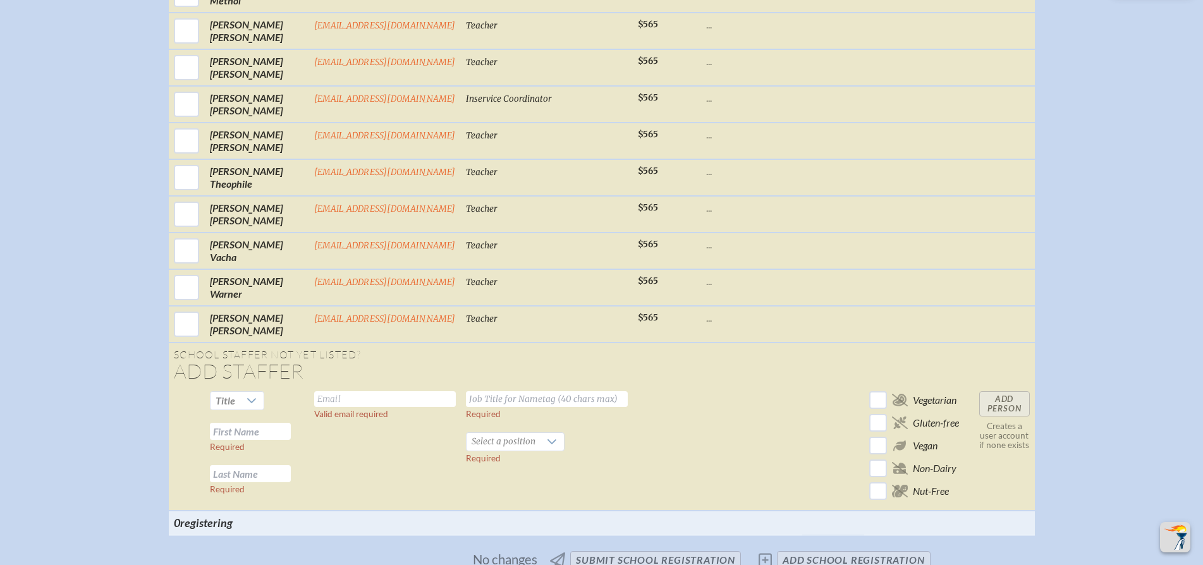
scroll to position [1254, 0]
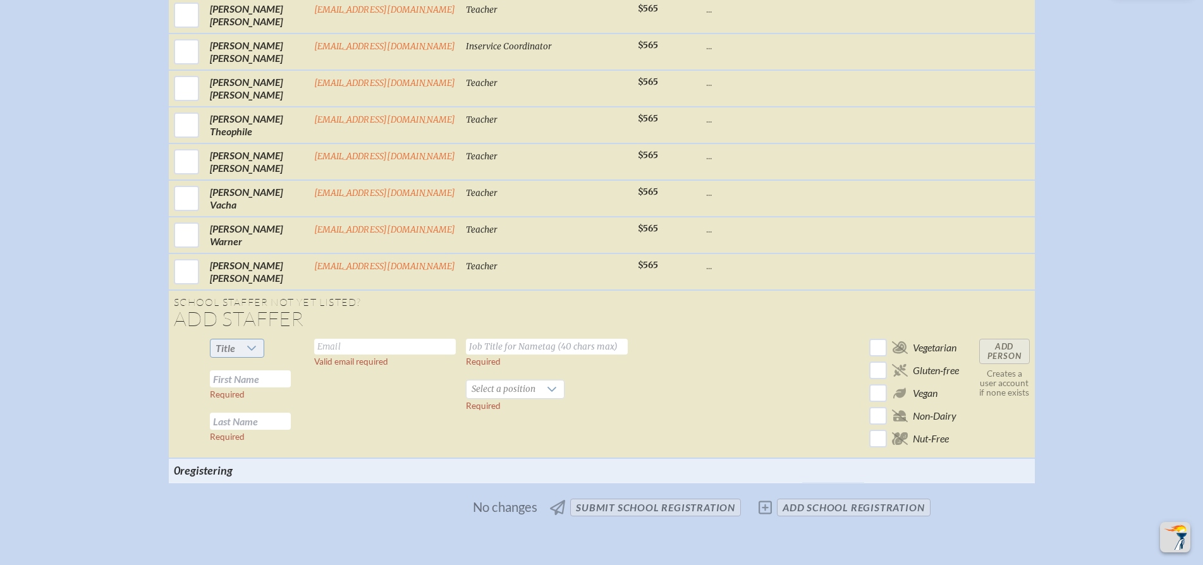
click at [257, 353] on icon at bounding box center [252, 348] width 10 height 10
click at [235, 436] on span "Ms." at bounding box center [226, 436] width 15 height 13
click at [333, 355] on input "text" at bounding box center [385, 347] width 142 height 16
type input "[EMAIL_ADDRESS][DOMAIN_NAME]"
type input "Theatre Director"
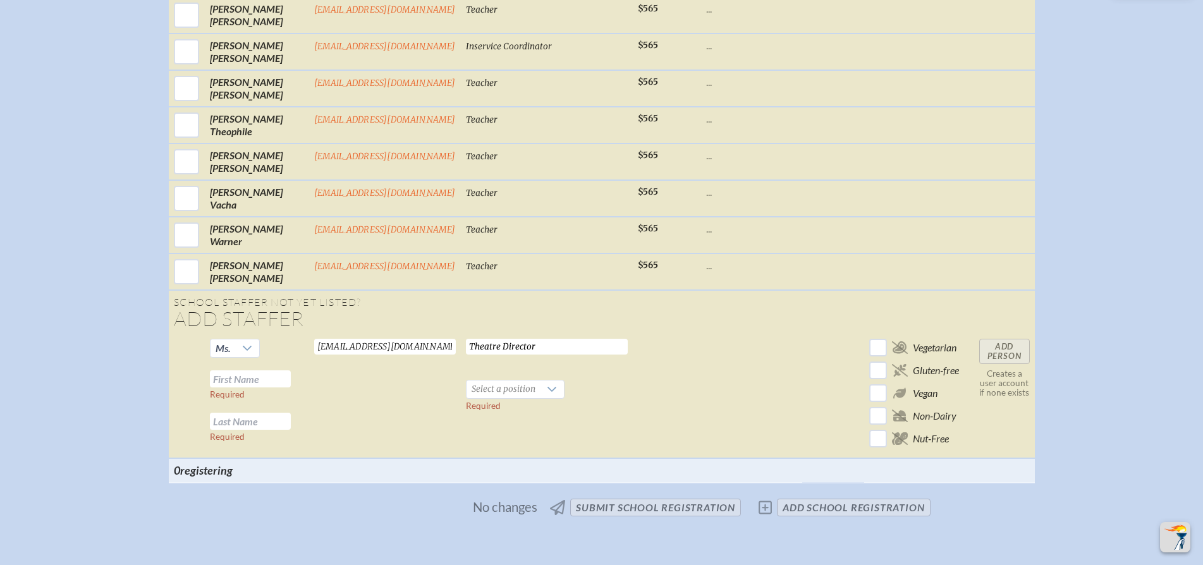
click at [245, 379] on td "Ms. Required Required" at bounding box center [257, 396] width 104 height 125
click at [243, 388] on input "text" at bounding box center [250, 378] width 81 height 17
type input "[PERSON_NAME]"
click at [496, 396] on span "Select a position" at bounding box center [504, 390] width 74 height 18
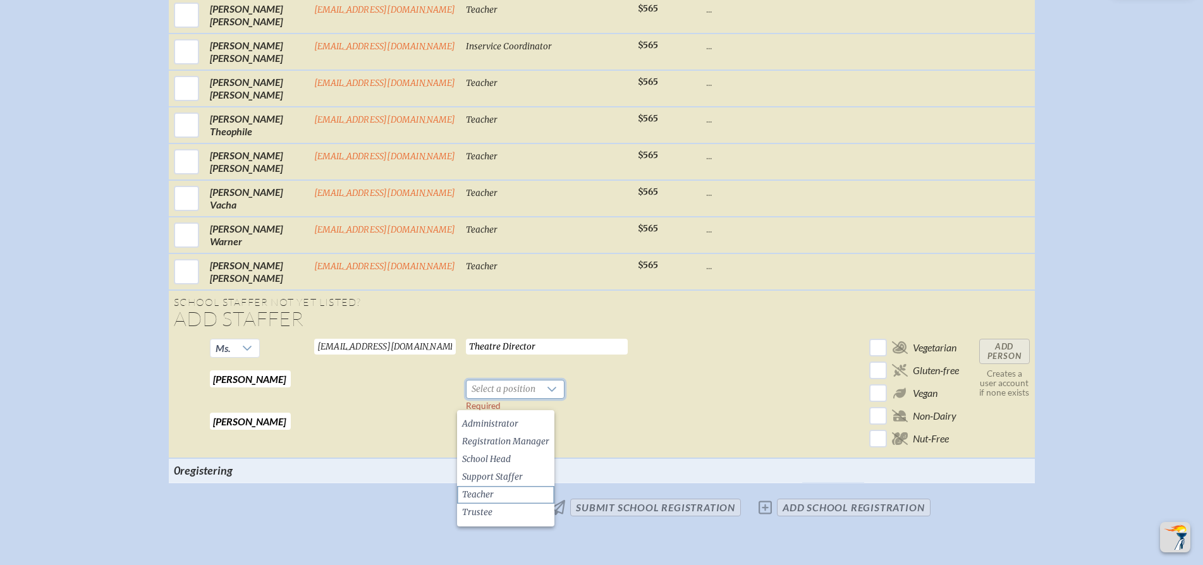
click at [481, 494] on span "Teacher" at bounding box center [478, 495] width 32 height 13
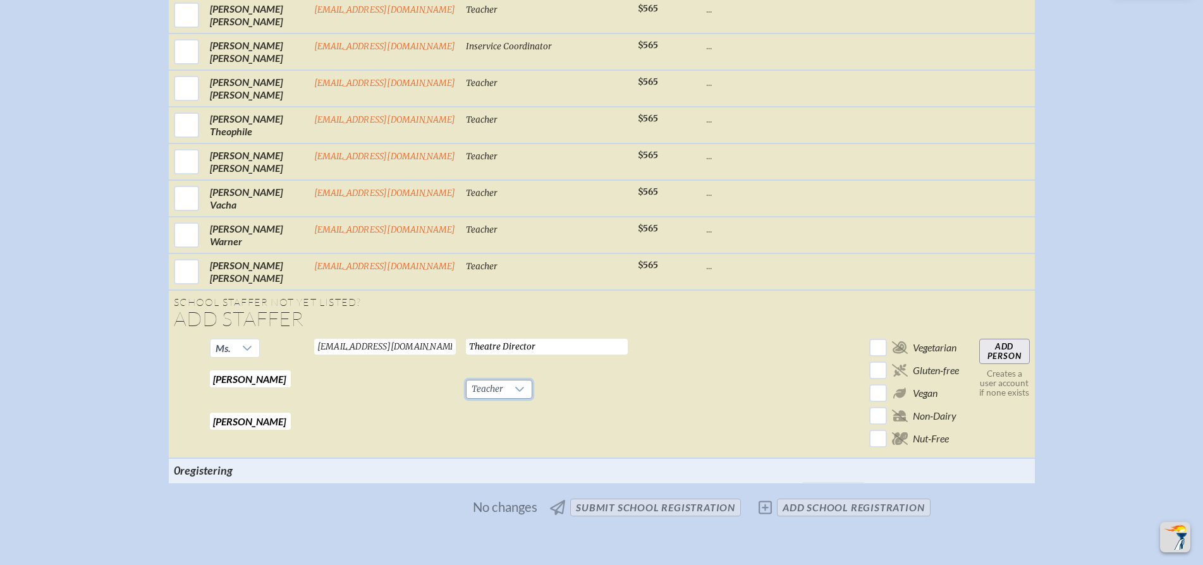
click at [998, 362] on input "Add Person" at bounding box center [1004, 351] width 51 height 25
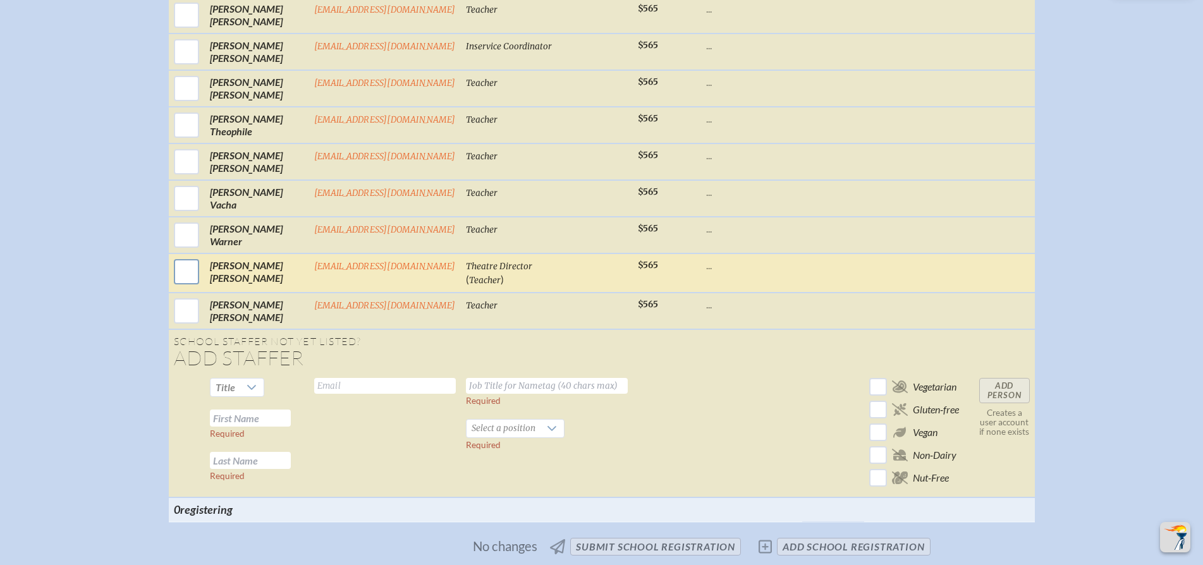
click at [192, 283] on input "checkbox" at bounding box center [187, 272] width 32 height 32
checkbox input "true"
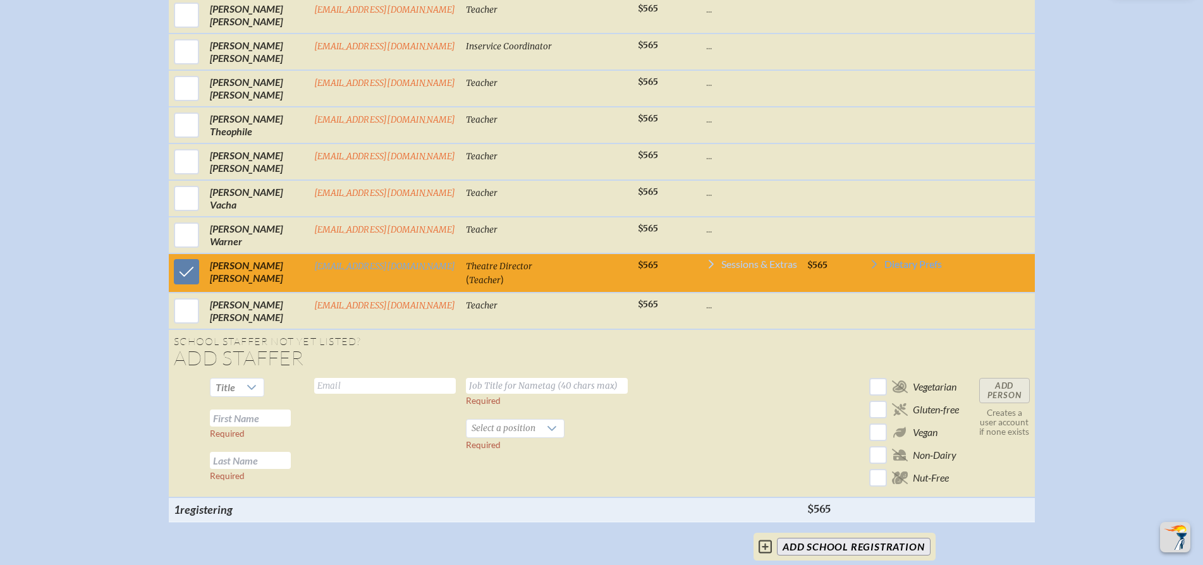
click at [739, 269] on span "Sessions & Extras" at bounding box center [759, 264] width 76 height 10
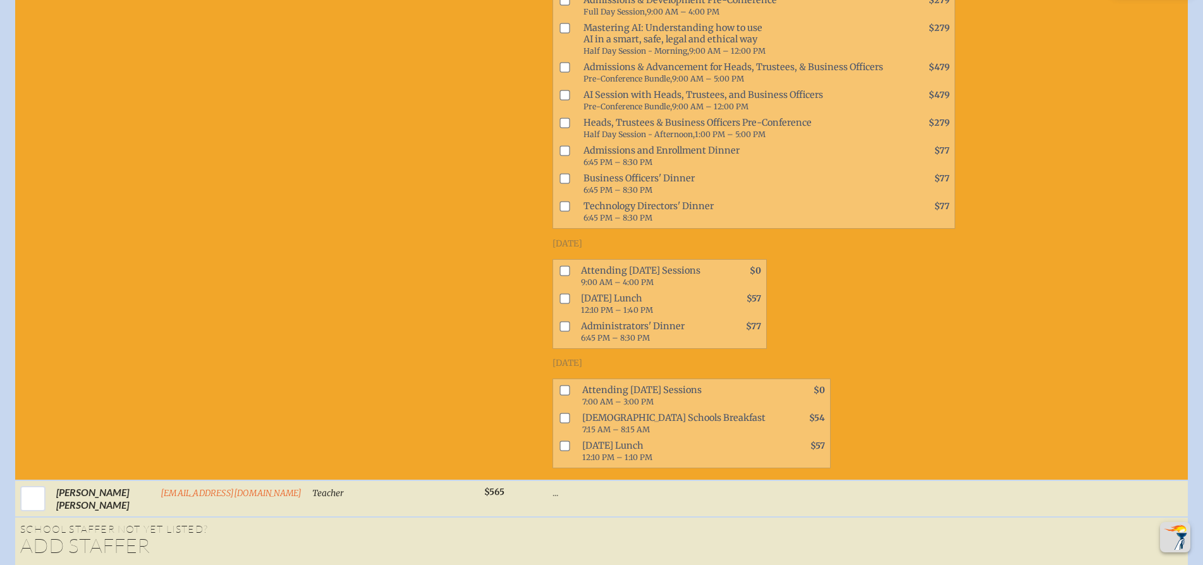
scroll to position [1626, 0]
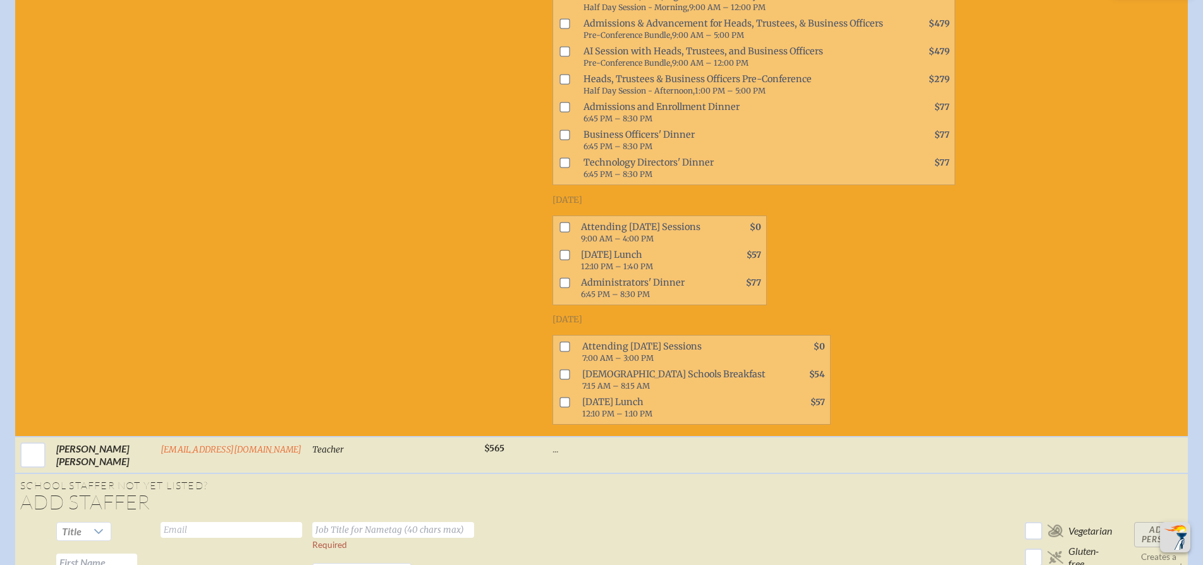
click at [559, 351] on input "checkbox" at bounding box center [564, 346] width 10 height 10
checkbox input "true"
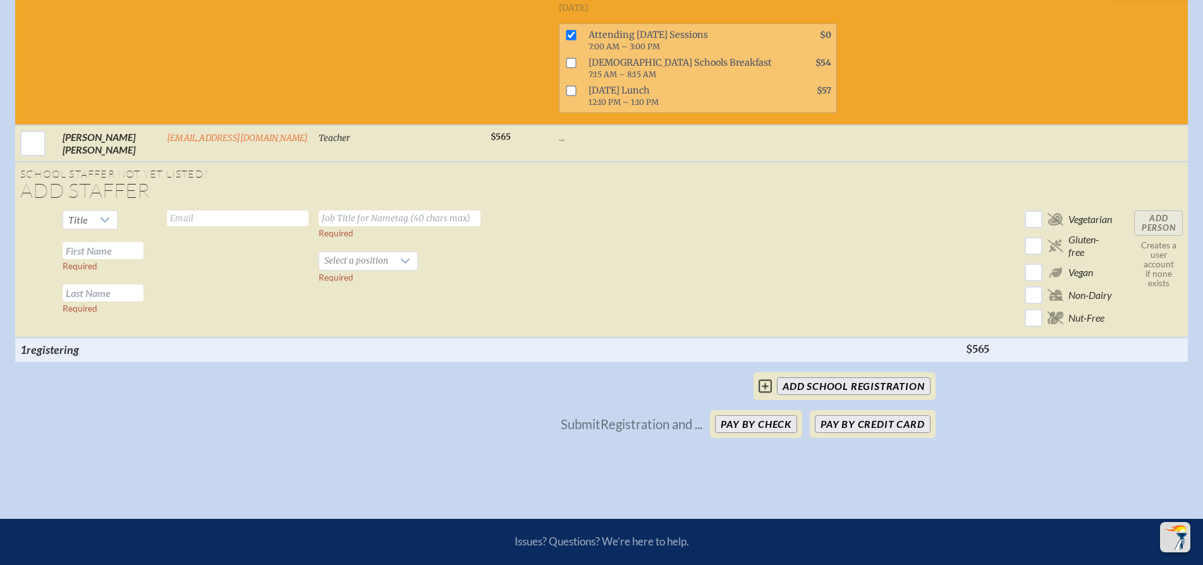
scroll to position [1941, 0]
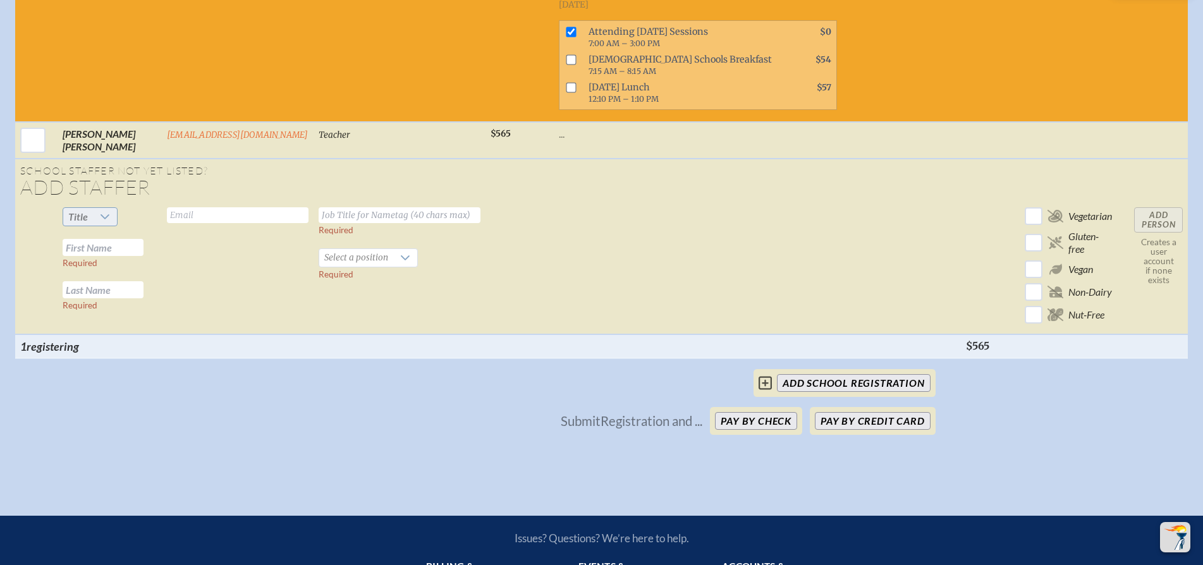
click at [105, 226] on div at bounding box center [105, 217] width 24 height 18
click at [76, 254] on li "Mr" at bounding box center [84, 251] width 54 height 18
click at [169, 223] on input "text" at bounding box center [238, 215] width 142 height 16
type input "[EMAIL_ADDRESS][DOMAIN_NAME]"
type input "Band Director"
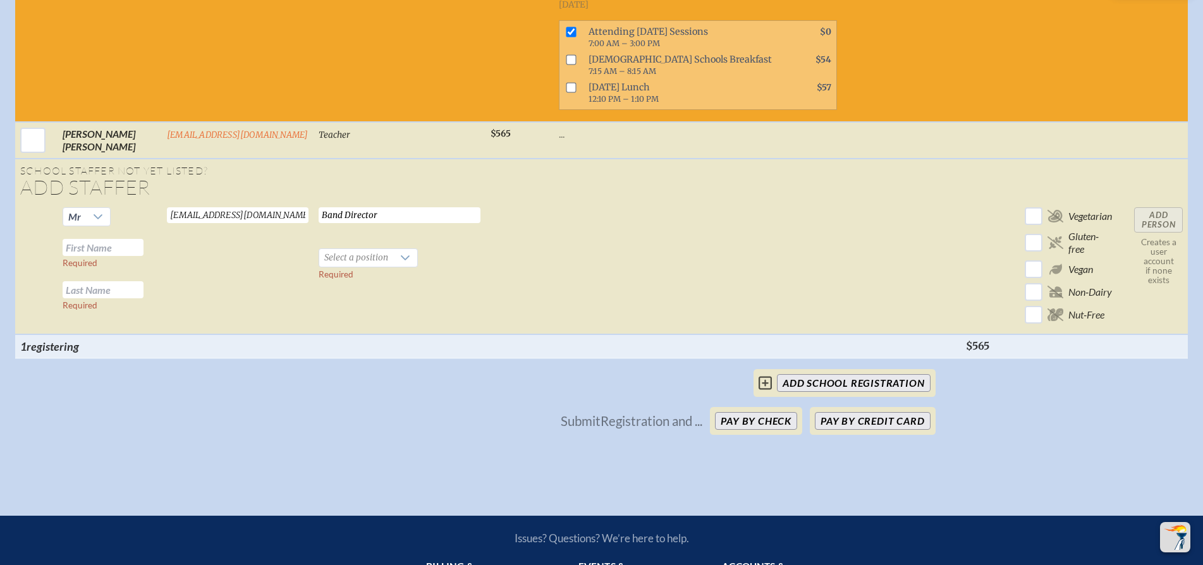
click at [117, 256] on input "text" at bounding box center [103, 247] width 81 height 17
drag, startPoint x: 94, startPoint y: 260, endPoint x: 0, endPoint y: 253, distance: 93.8
type input "[PERSON_NAME]"
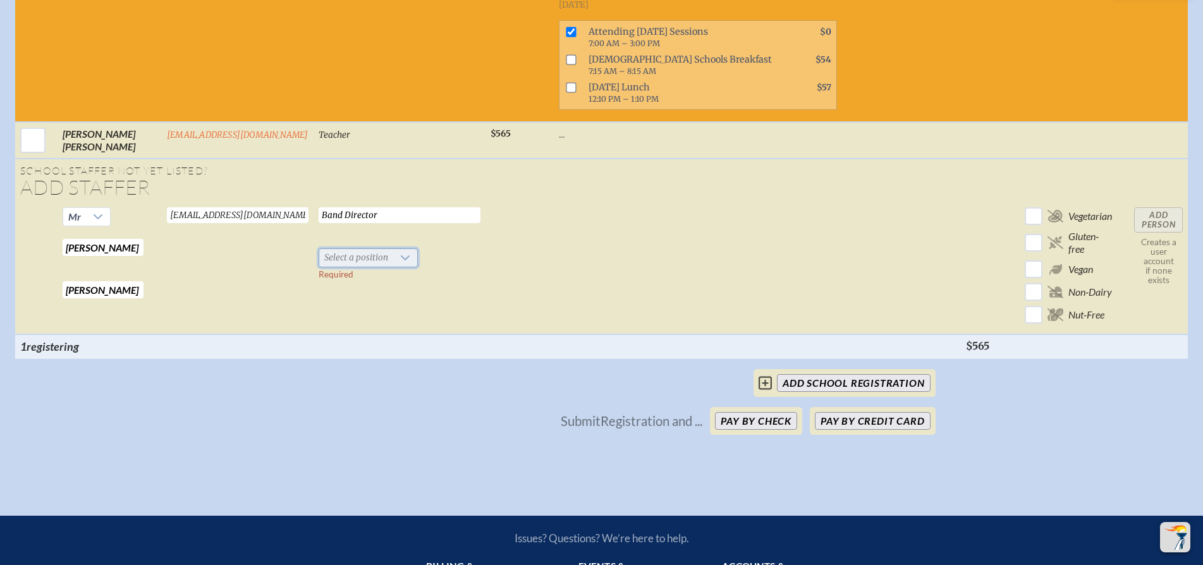
click at [370, 266] on span "Select a position" at bounding box center [356, 258] width 74 height 18
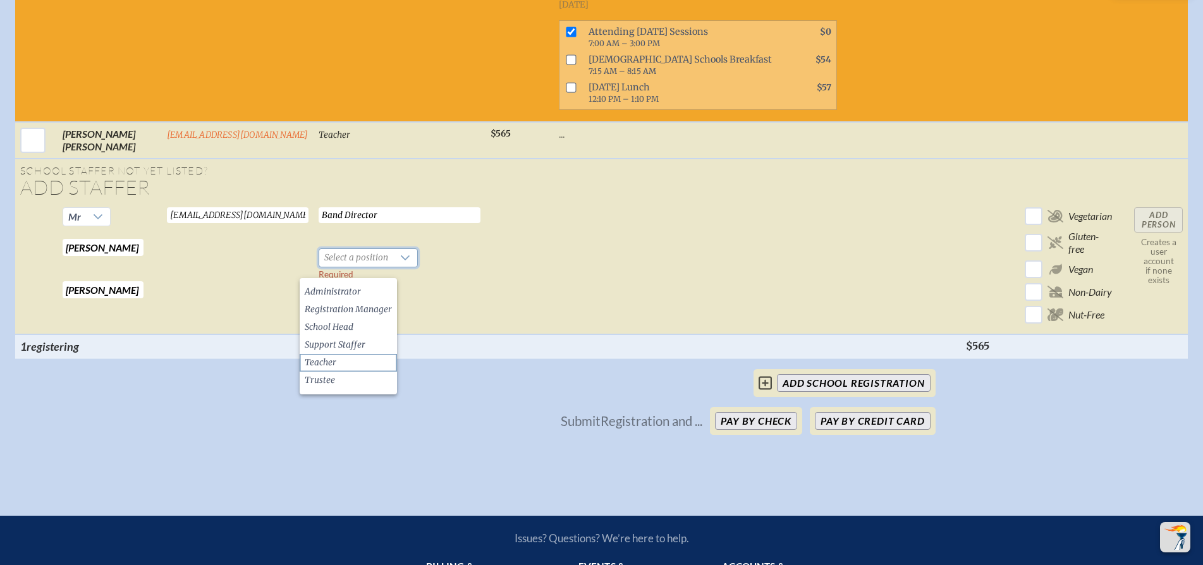
click at [327, 362] on span "Teacher" at bounding box center [321, 363] width 32 height 13
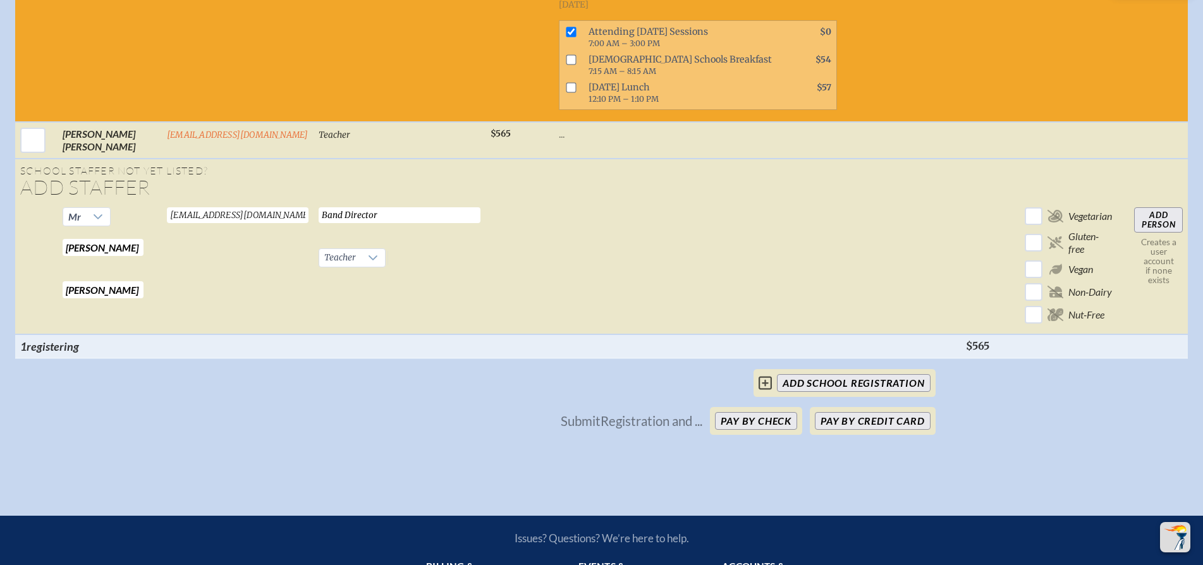
click at [1159, 232] on input "Add Person" at bounding box center [1158, 219] width 49 height 25
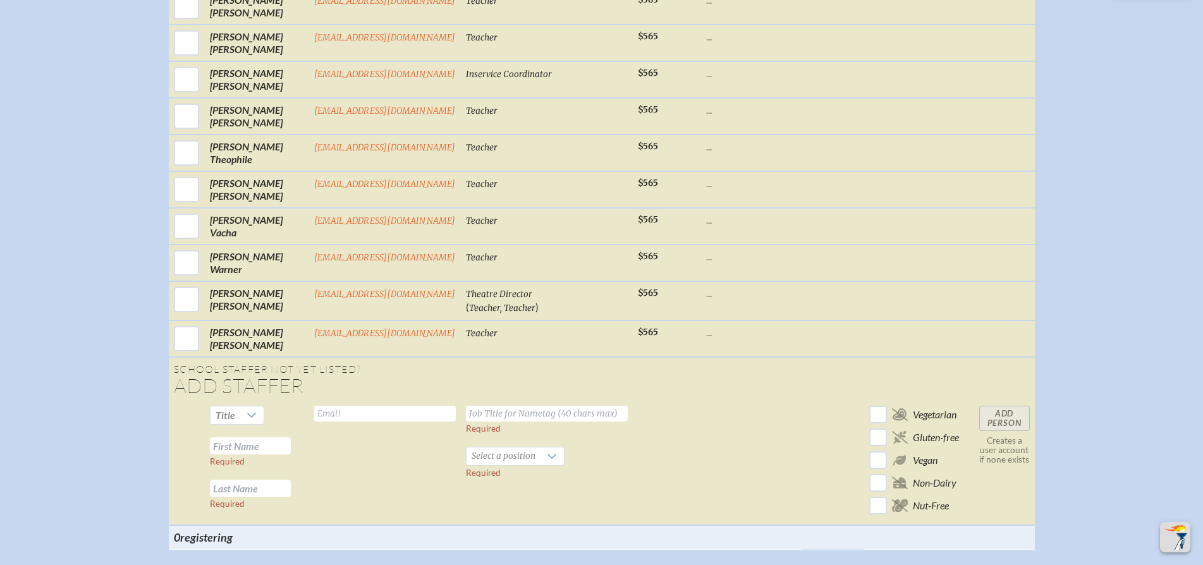
scroll to position [1224, 0]
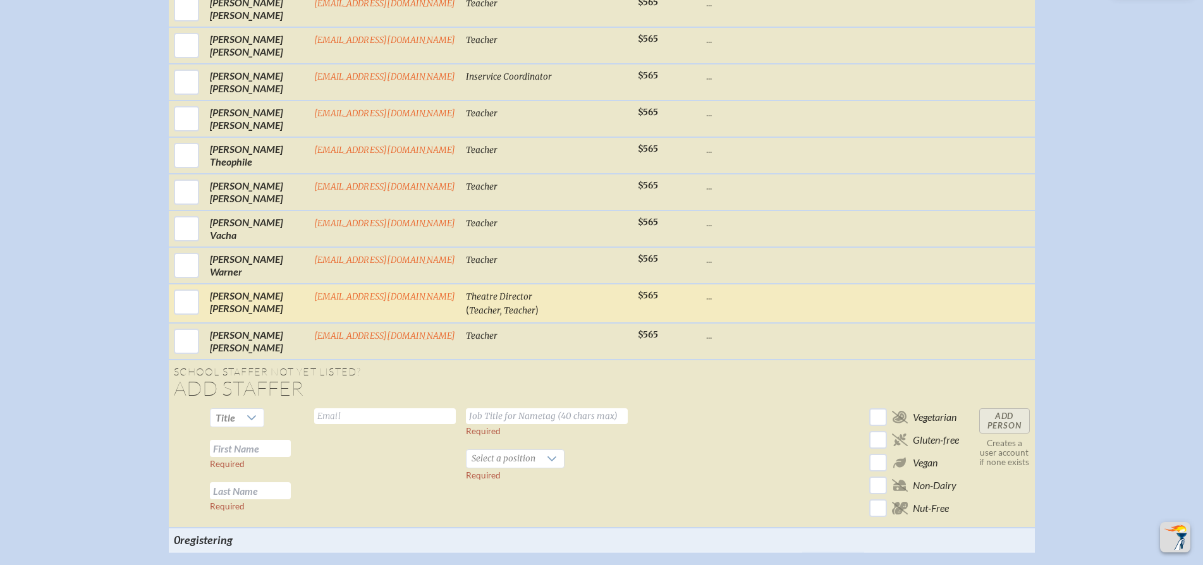
click at [633, 308] on td "$565" at bounding box center [667, 303] width 68 height 39
click at [709, 315] on td "..." at bounding box center [751, 303] width 101 height 39
click at [190, 317] on input "checkbox" at bounding box center [187, 302] width 32 height 32
checkbox input "true"
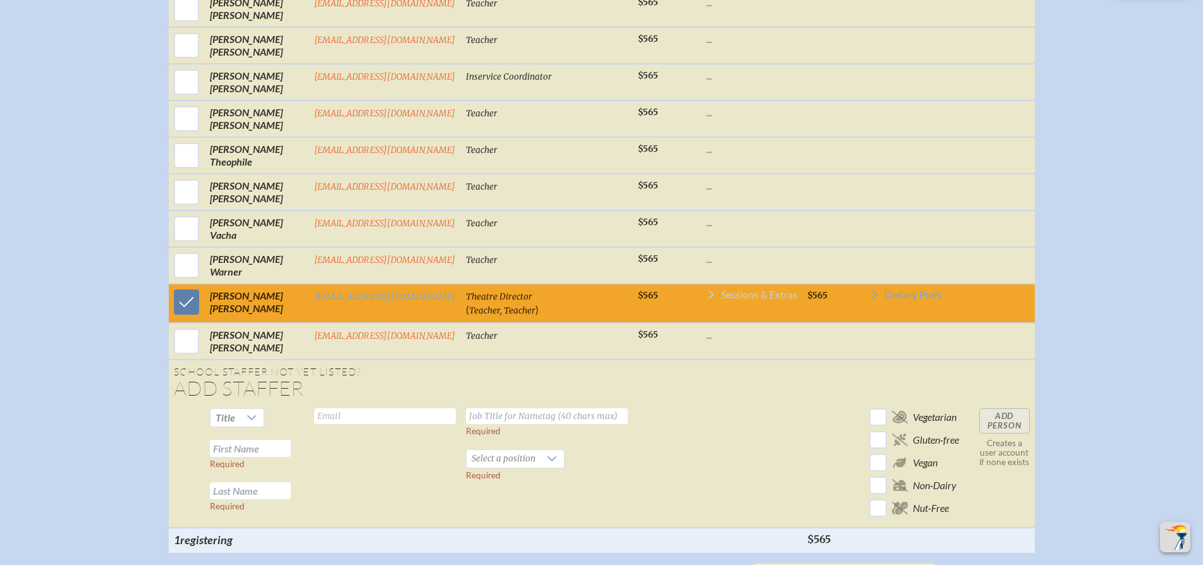
click at [740, 300] on span "Sessions & Extras" at bounding box center [759, 295] width 76 height 10
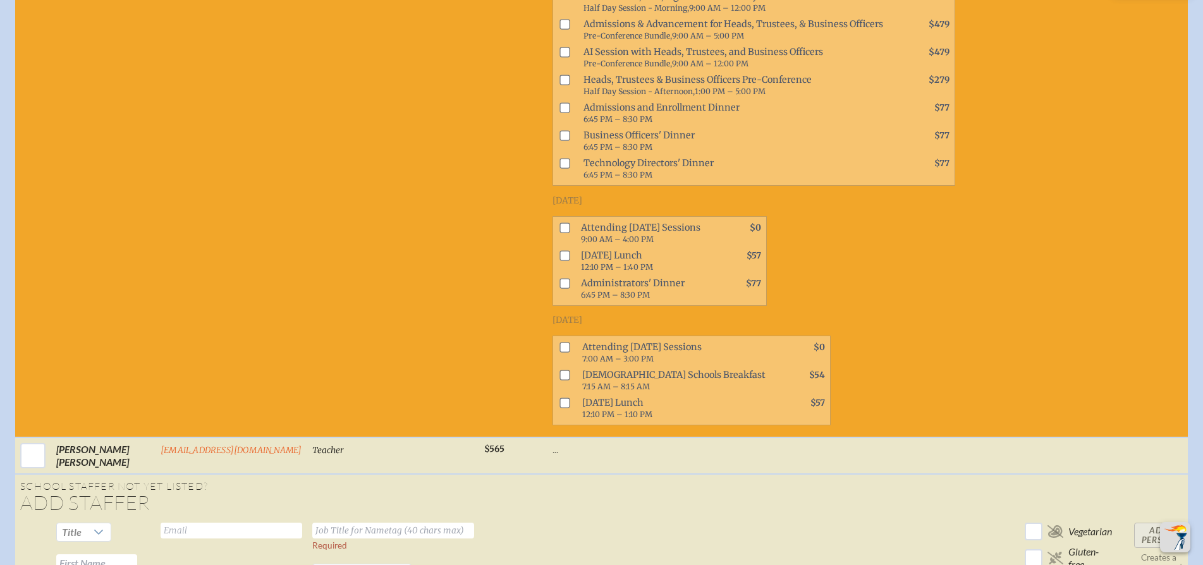
scroll to position [1675, 0]
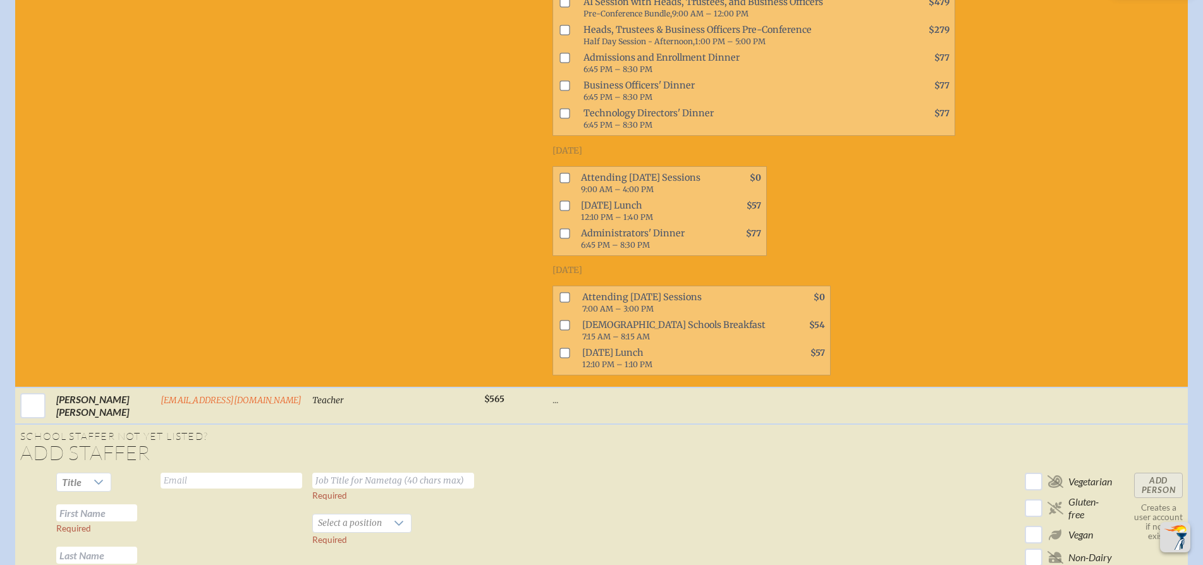
click at [559, 302] on input "checkbox" at bounding box center [564, 297] width 10 height 10
checkbox input "true"
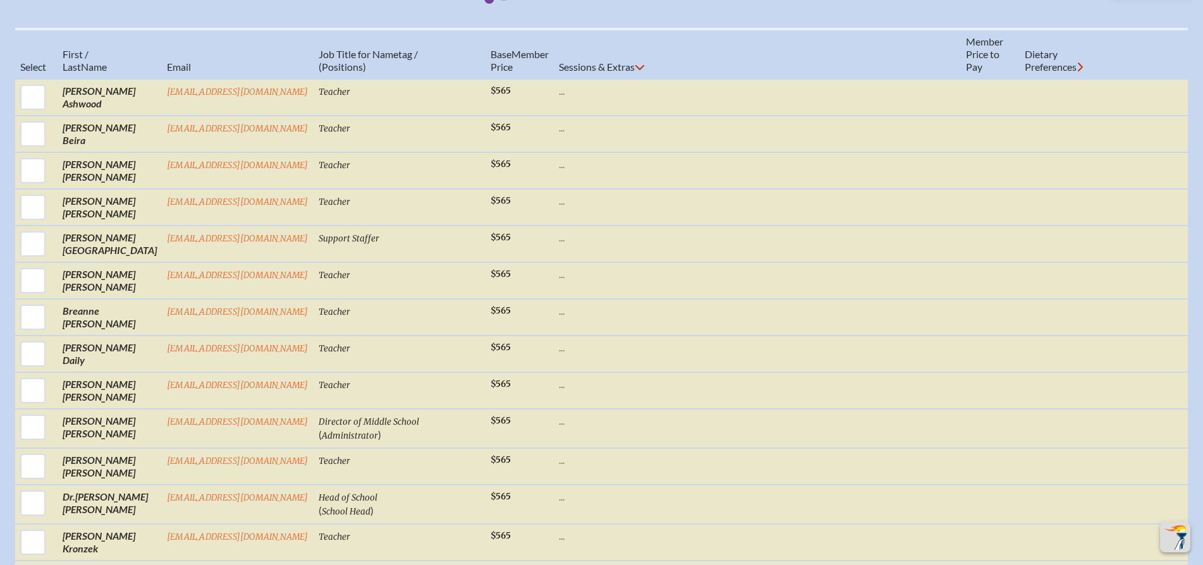
scroll to position [510, 0]
